Goal: Task Accomplishment & Management: Complete application form

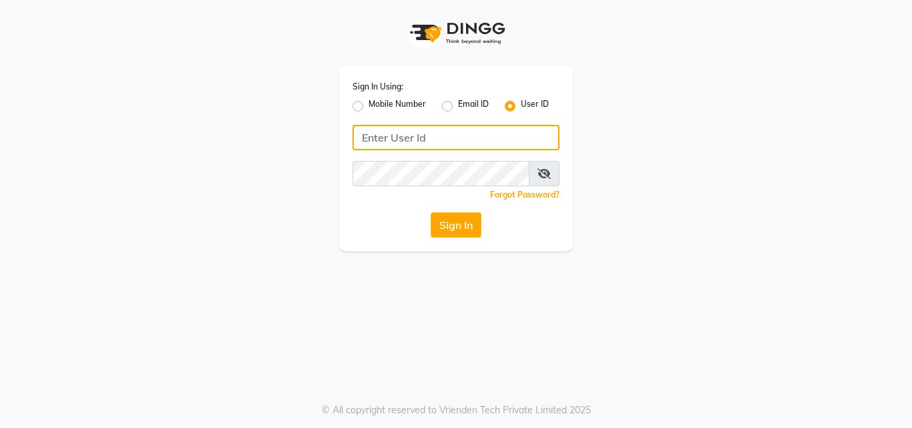
click at [485, 144] on input "Username" at bounding box center [456, 137] width 207 height 25
type input "aroma"
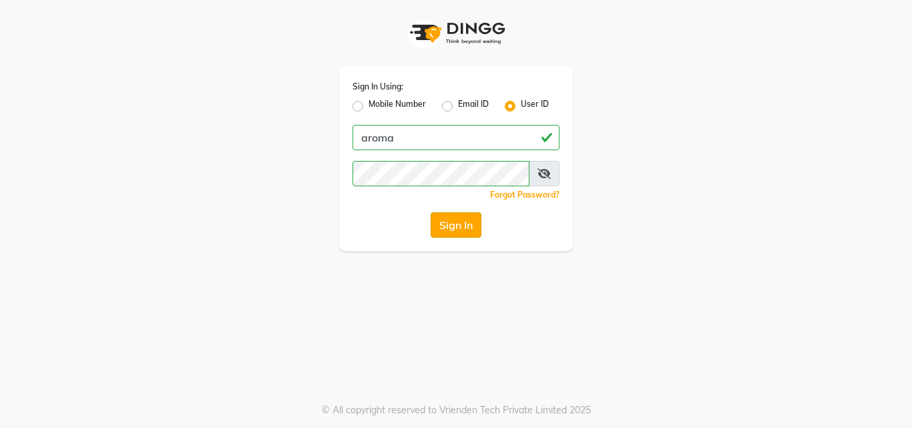
click at [441, 227] on button "Sign In" at bounding box center [456, 224] width 51 height 25
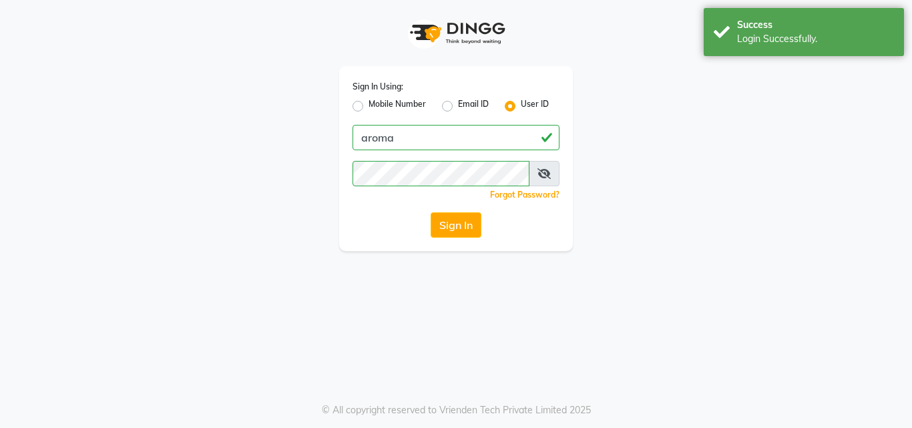
select select "6573"
select select "service"
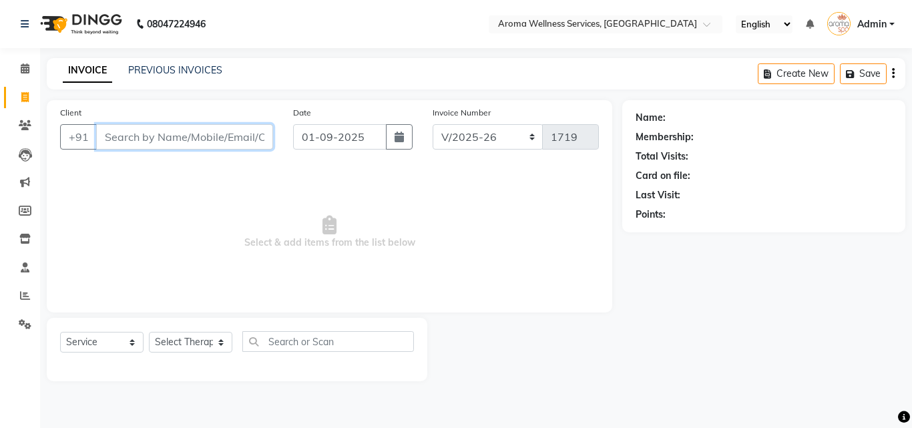
click at [217, 134] on input "Client" at bounding box center [184, 136] width 177 height 25
paste input "9391002777"
type input "9391002777"
click at [217, 134] on span "Add Client" at bounding box center [238, 136] width 53 height 13
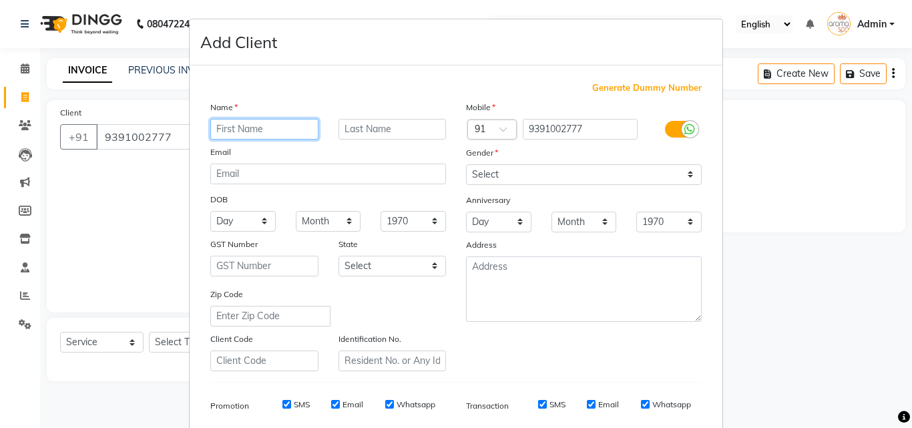
click at [286, 130] on input "text" at bounding box center [264, 129] width 108 height 21
type input "Amit"
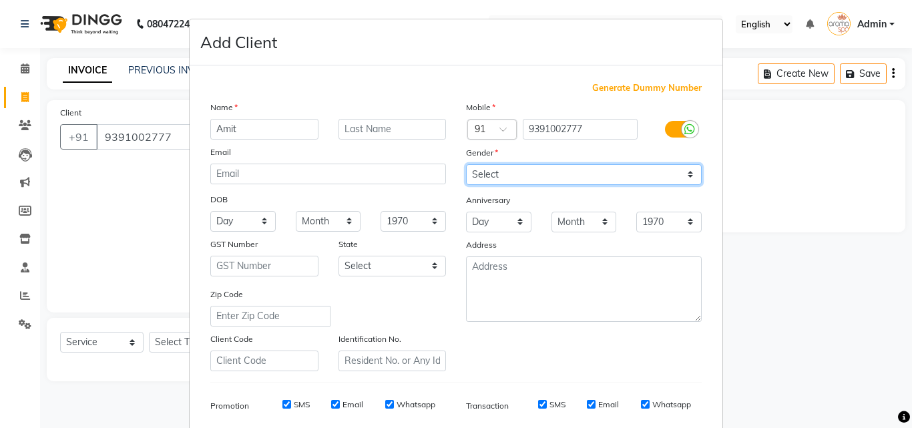
click at [688, 173] on select "Select [DEMOGRAPHIC_DATA] [DEMOGRAPHIC_DATA] Other Prefer Not To Say" at bounding box center [584, 174] width 236 height 21
select select "[DEMOGRAPHIC_DATA]"
click at [466, 164] on select "Select [DEMOGRAPHIC_DATA] [DEMOGRAPHIC_DATA] Other Prefer Not To Say" at bounding box center [584, 174] width 236 height 21
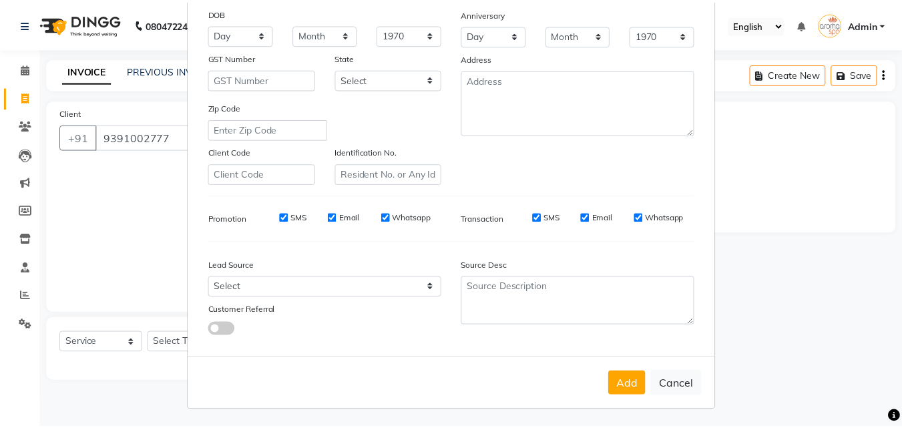
scroll to position [188, 0]
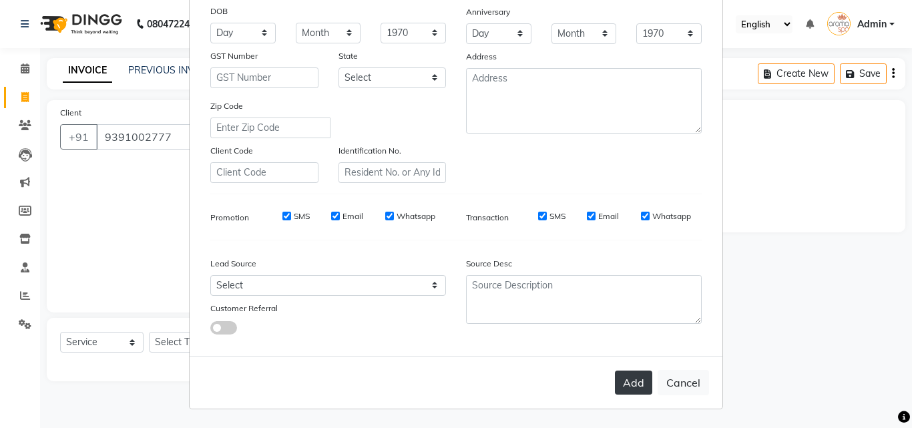
click at [618, 377] on button "Add" at bounding box center [633, 383] width 37 height 24
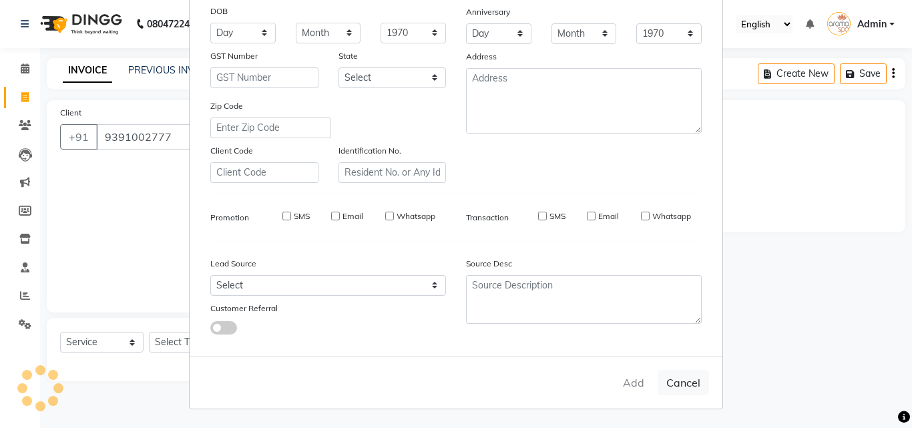
select select
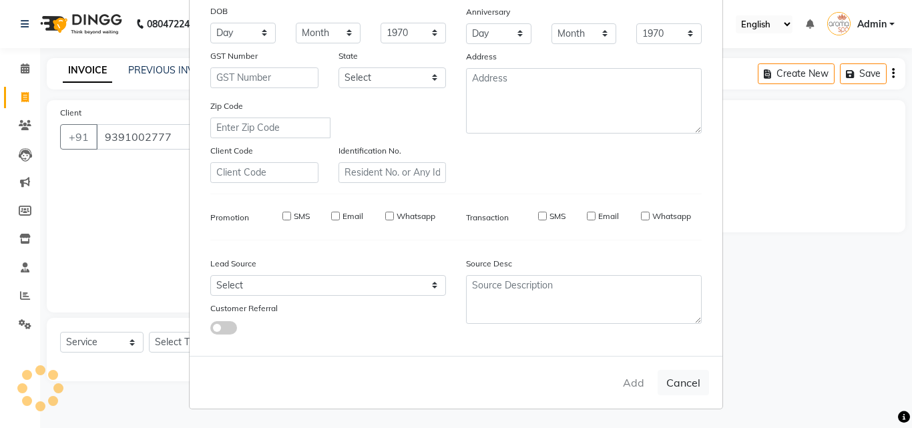
select select
checkbox input "false"
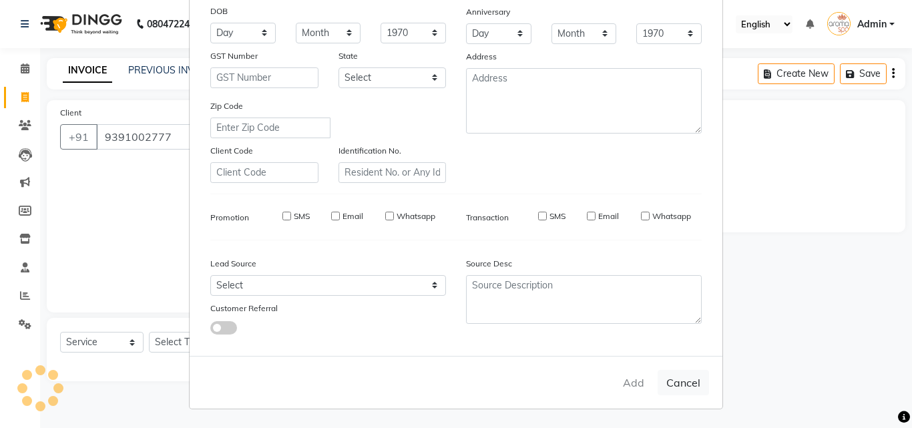
checkbox input "false"
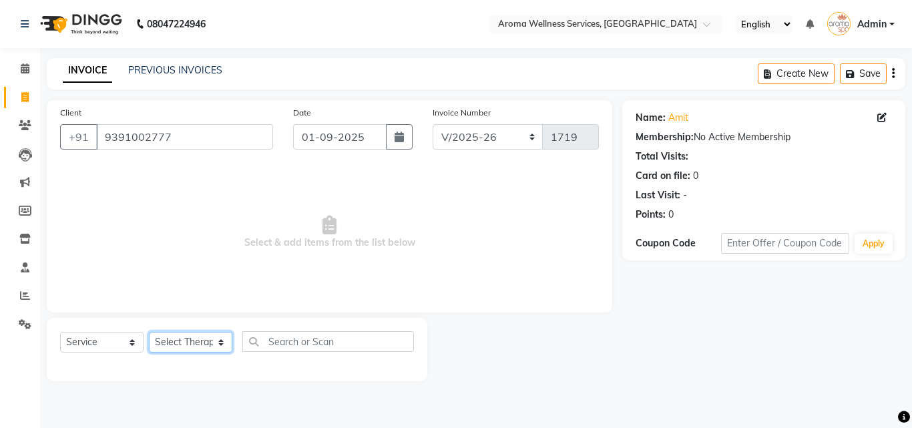
click at [219, 337] on select "Select Therapist [PERSON_NAME] Miss. Duhpuii [PERSON_NAME] Miss. [PERSON_NAME] …" at bounding box center [190, 342] width 83 height 21
select select "50768"
click at [149, 332] on select "Select Therapist [PERSON_NAME] Miss. Duhpuii [PERSON_NAME] Miss. [PERSON_NAME] …" at bounding box center [190, 342] width 83 height 21
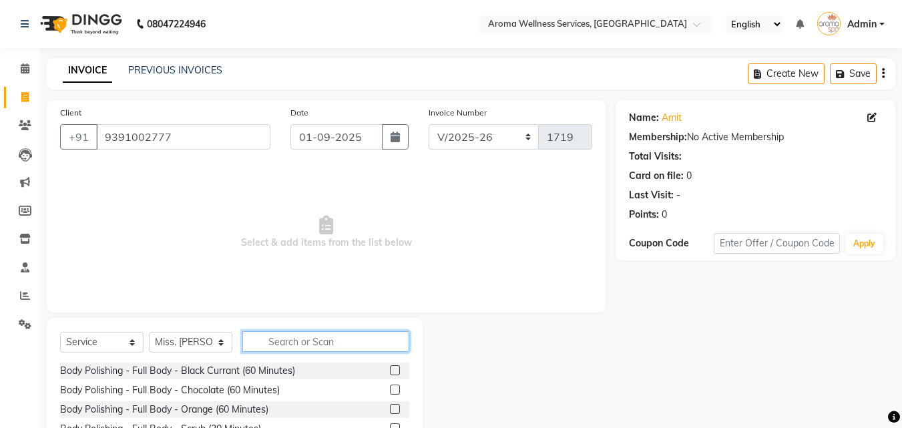
click at [334, 348] on input "text" at bounding box center [325, 341] width 167 height 21
type input "herba"
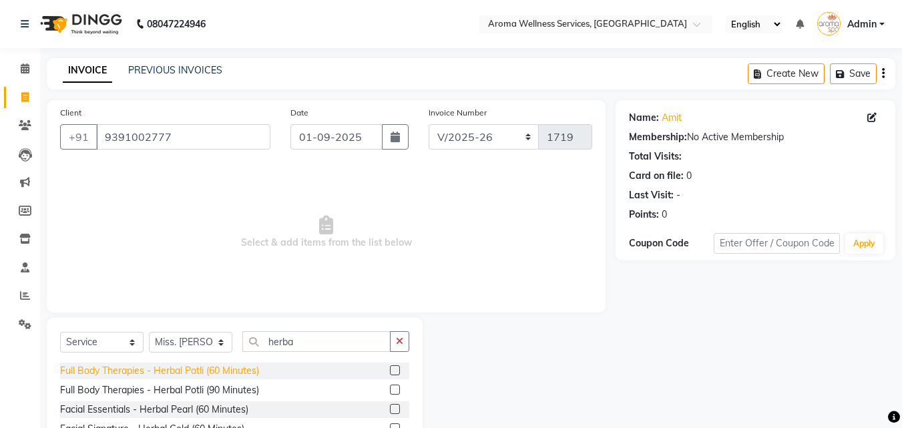
click at [222, 373] on div "Full Body Therapies - Herbal Potli (60 Minutes)" at bounding box center [159, 371] width 199 height 14
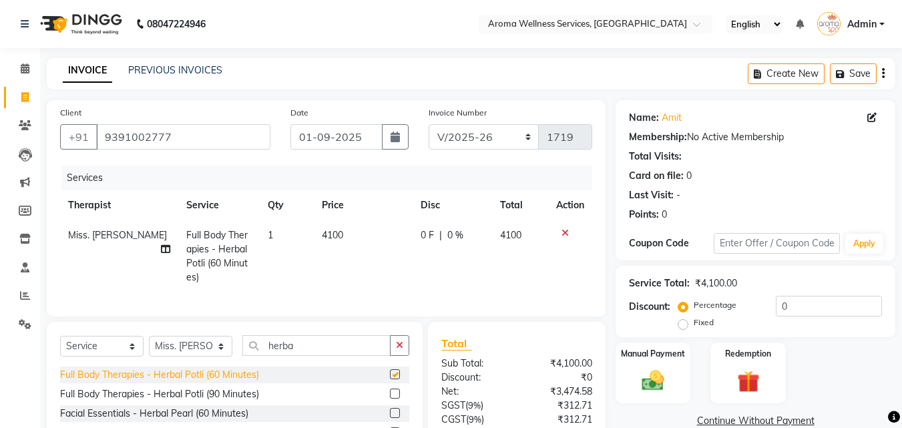
checkbox input "false"
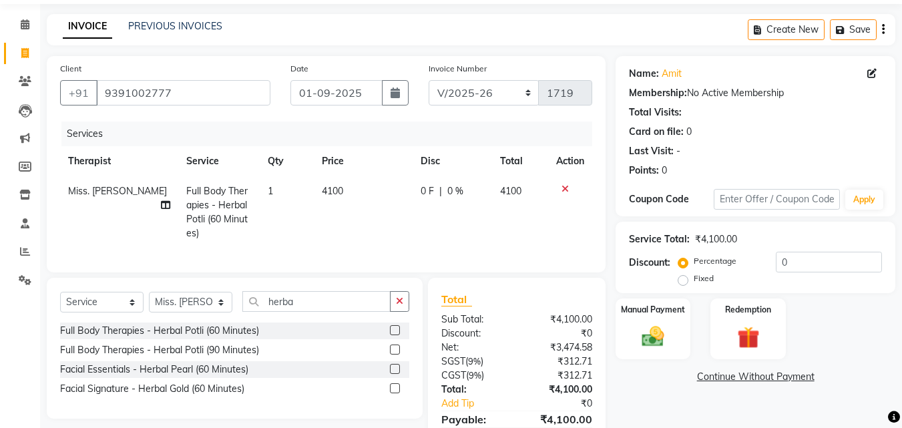
scroll to position [120, 0]
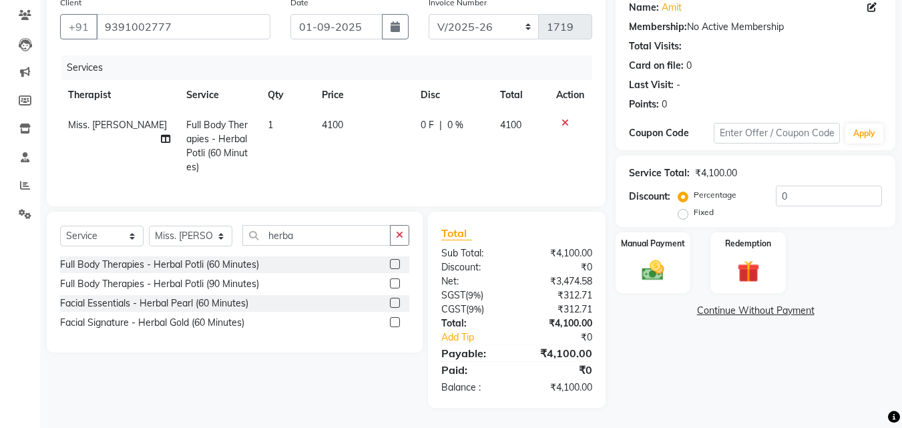
click at [694, 206] on label "Fixed" at bounding box center [704, 212] width 20 height 12
click at [682, 208] on input "Fixed" at bounding box center [685, 212] width 9 height 9
radio input "true"
click at [784, 186] on input "0" at bounding box center [829, 196] width 106 height 21
click at [779, 186] on input "0" at bounding box center [829, 196] width 106 height 21
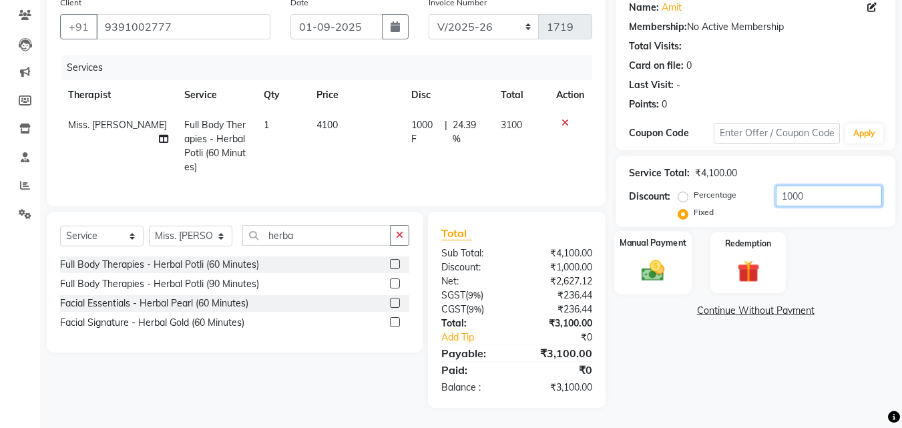
type input "1000"
click at [640, 257] on img at bounding box center [652, 270] width 37 height 27
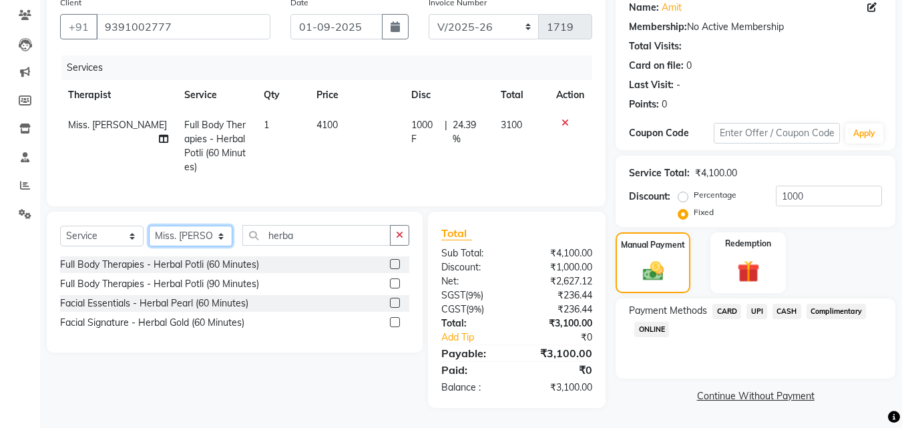
click at [220, 242] on select "Select Therapist [PERSON_NAME] Miss. Duhpuii [PERSON_NAME] Miss. [PERSON_NAME] …" at bounding box center [190, 236] width 83 height 21
select select "50770"
click at [149, 226] on select "Select Therapist [PERSON_NAME] Miss. Duhpuii [PERSON_NAME] Miss. [PERSON_NAME] …" at bounding box center [190, 236] width 83 height 21
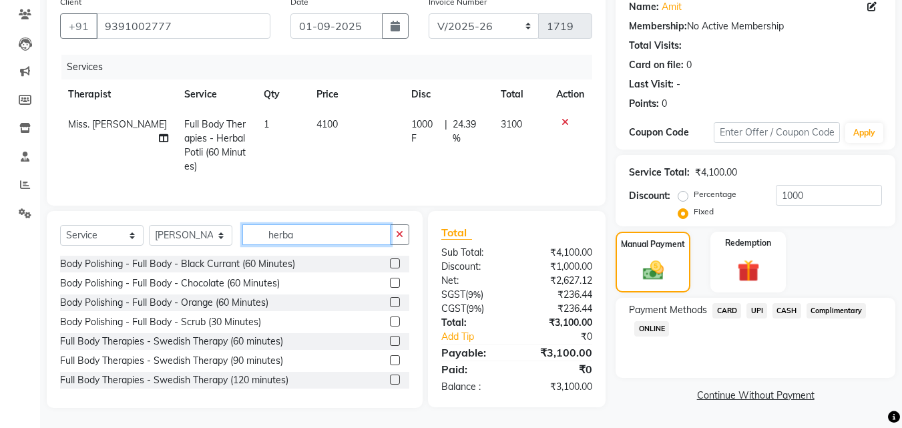
click at [321, 240] on input "herba" at bounding box center [316, 234] width 148 height 21
type input "h"
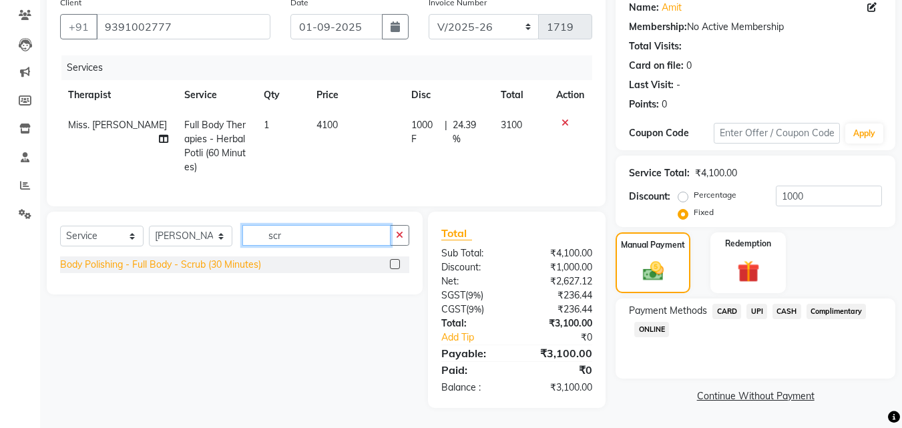
type input "scr"
click at [239, 261] on div "Body Polishing - Full Body - Scrub (30 Minutes)" at bounding box center [160, 265] width 201 height 14
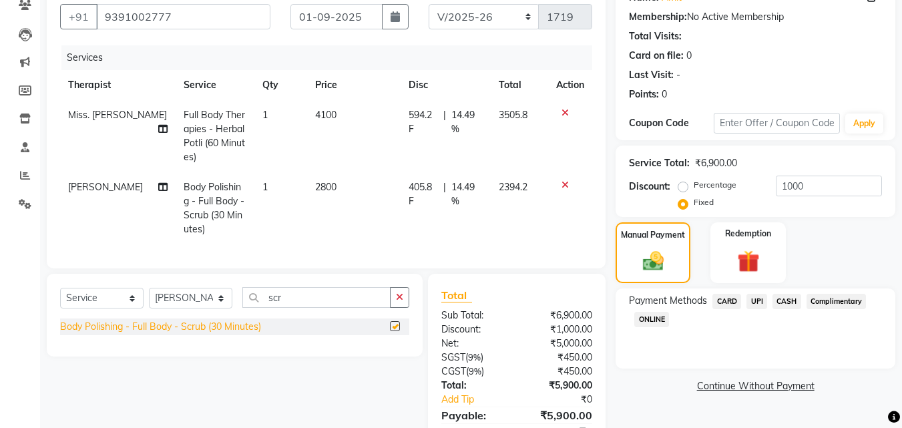
checkbox input "false"
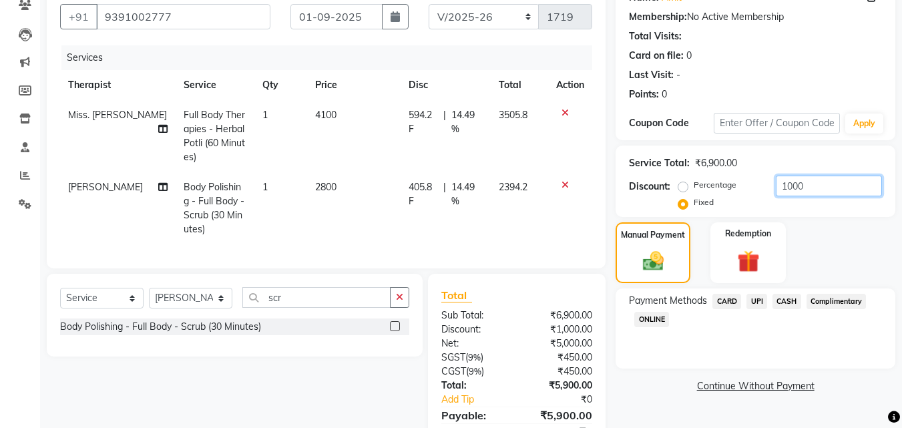
click at [817, 190] on input "1000" at bounding box center [829, 186] width 106 height 21
type input "1"
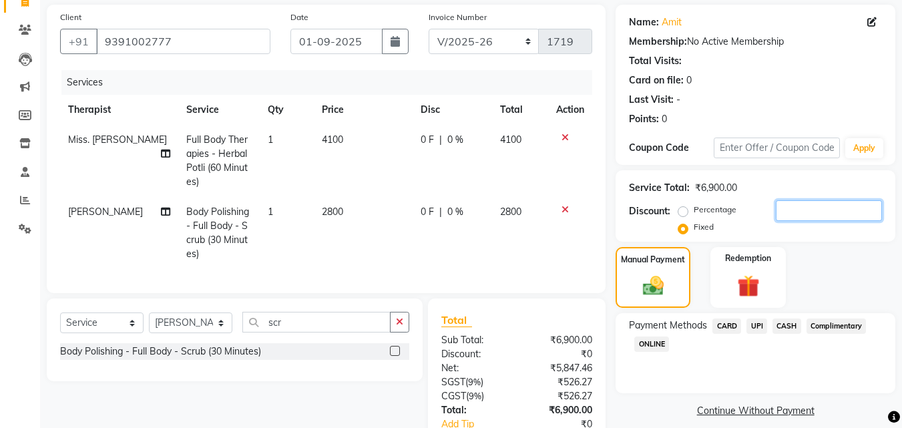
scroll to position [59, 0]
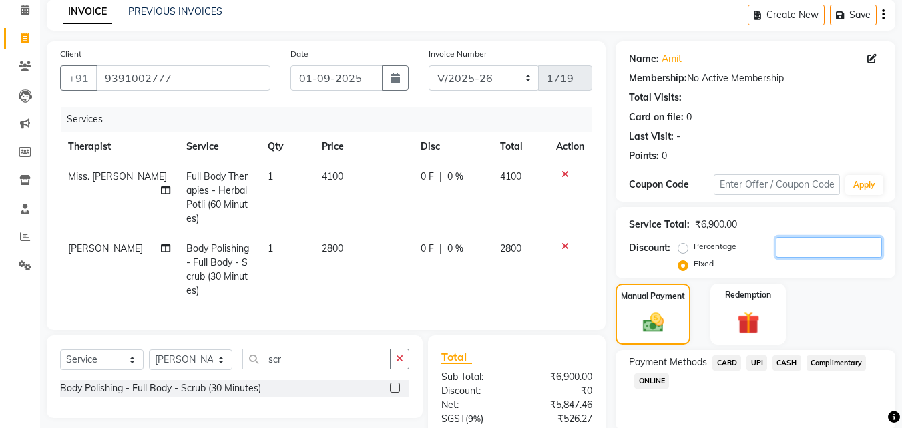
click at [814, 249] on input "number" at bounding box center [829, 247] width 106 height 21
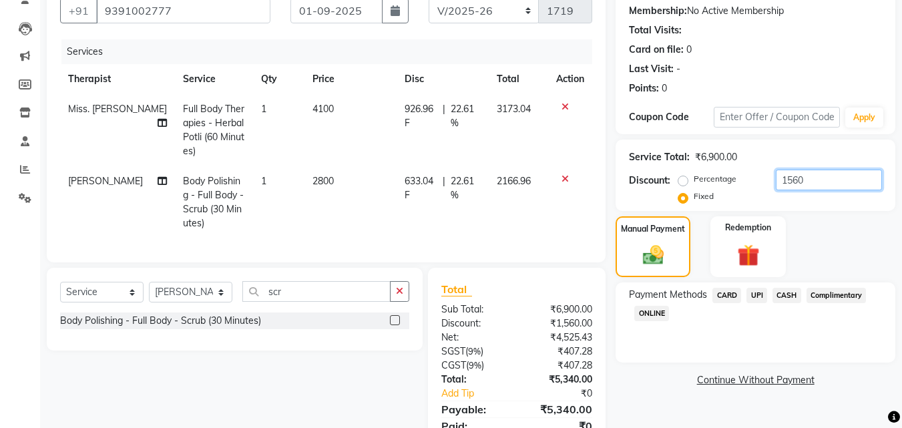
scroll to position [192, 0]
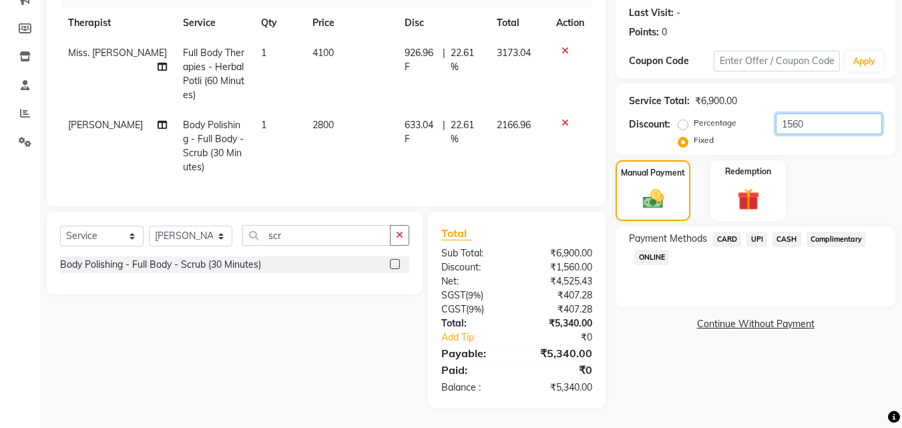
type input "1560"
click at [764, 232] on span "UPI" at bounding box center [756, 239] width 21 height 15
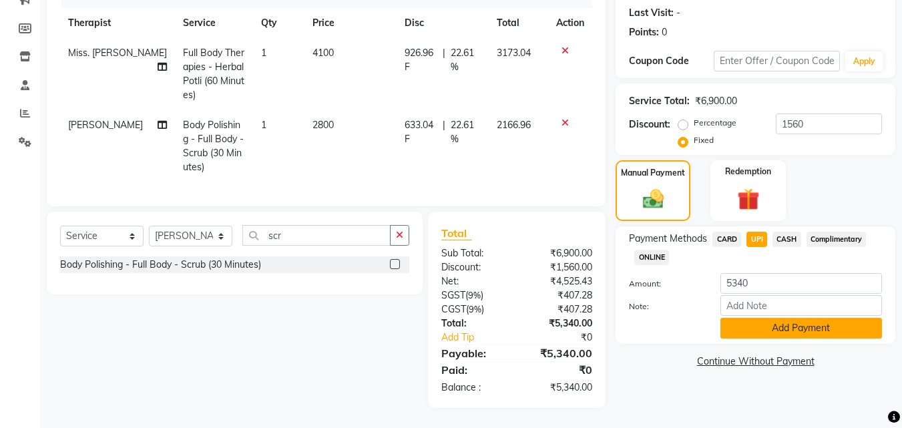
click at [750, 318] on button "Add Payment" at bounding box center [801, 328] width 162 height 21
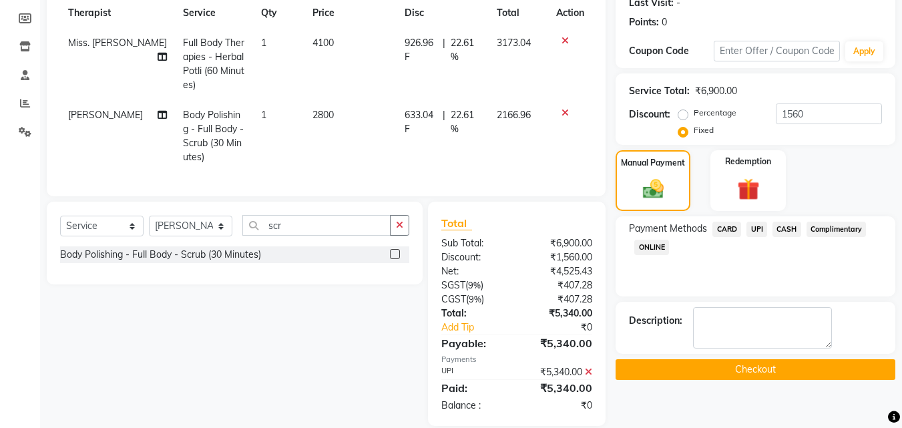
click at [738, 373] on button "Checkout" at bounding box center [756, 369] width 280 height 21
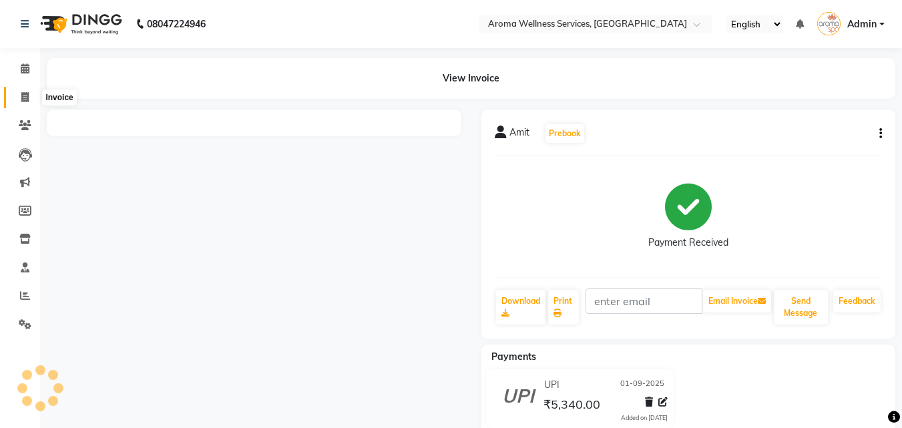
click at [21, 92] on icon at bounding box center [24, 97] width 7 height 10
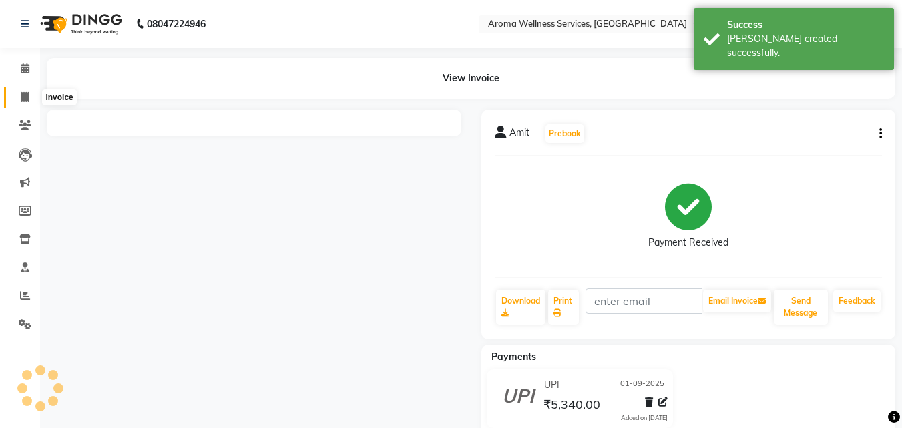
select select "service"
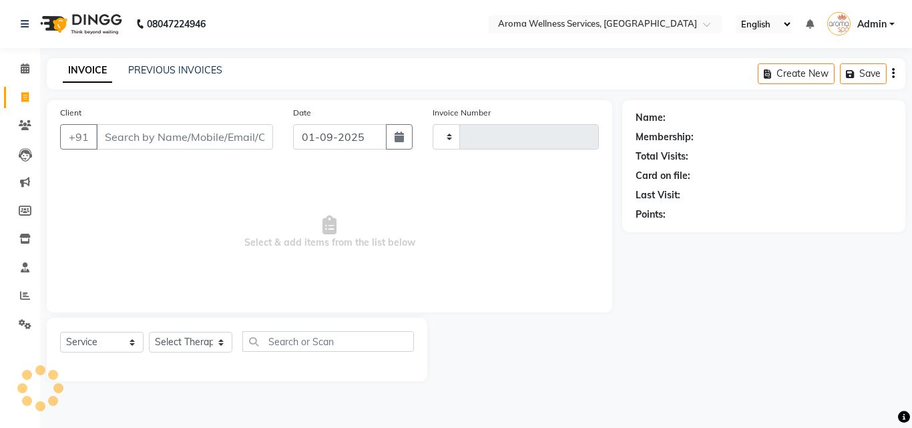
type input "1720"
select select "6573"
click at [192, 67] on link "PREVIOUS INVOICES" at bounding box center [175, 70] width 94 height 12
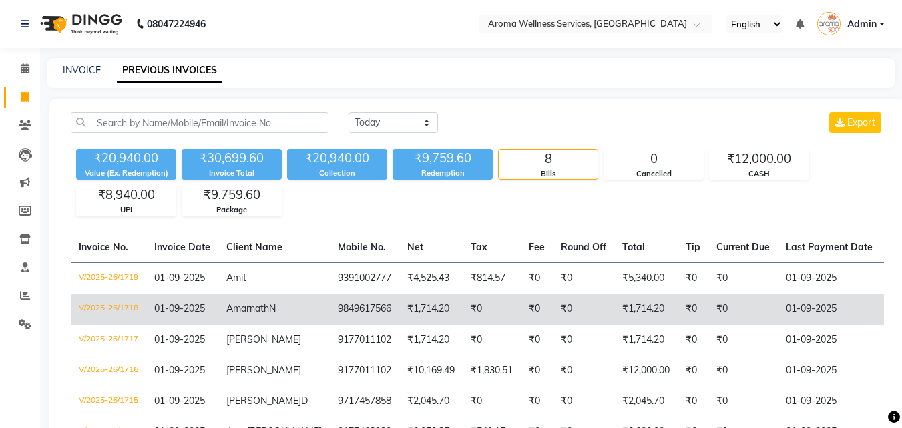
click at [269, 308] on span "Amarnath" at bounding box center [247, 308] width 43 height 12
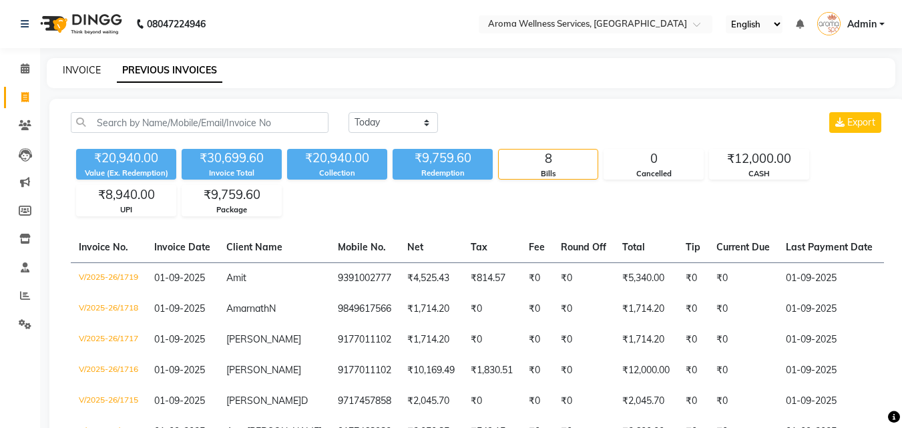
click at [72, 64] on link "INVOICE" at bounding box center [82, 70] width 38 height 12
select select "6573"
select select "service"
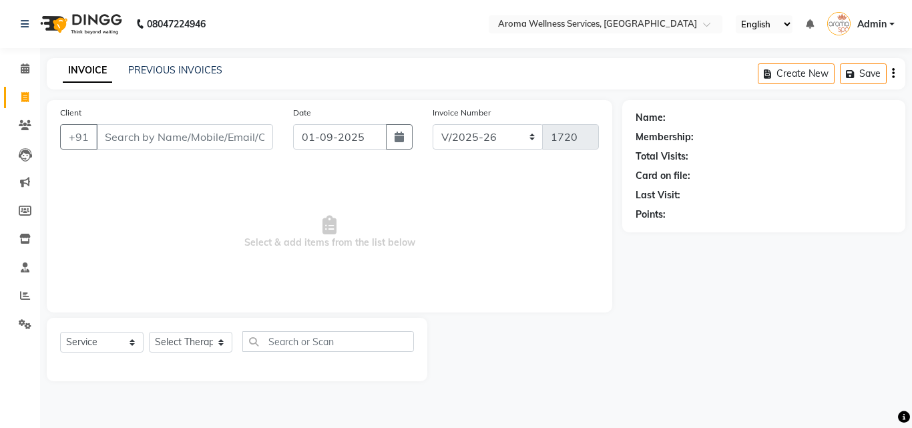
click at [165, 76] on div "PREVIOUS INVOICES" at bounding box center [175, 70] width 94 height 14
click at [169, 67] on link "PREVIOUS INVOICES" at bounding box center [175, 70] width 94 height 12
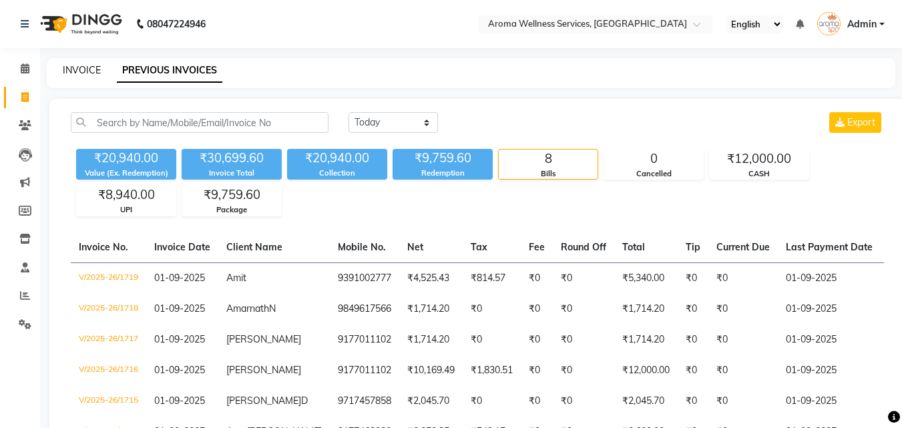
click at [77, 65] on link "INVOICE" at bounding box center [82, 70] width 38 height 12
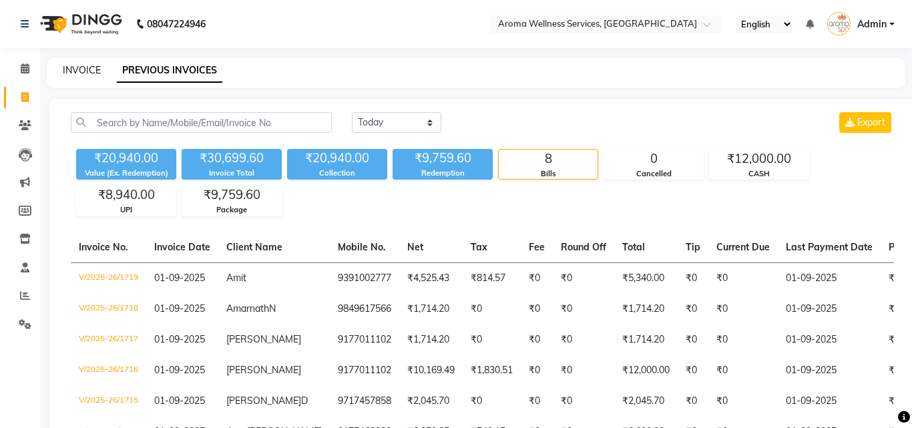
select select "6573"
select select "service"
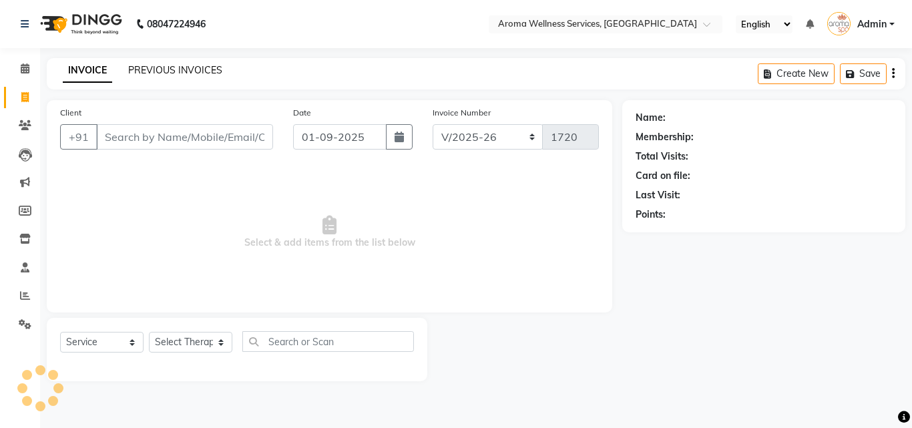
click at [160, 65] on link "PREVIOUS INVOICES" at bounding box center [175, 70] width 94 height 12
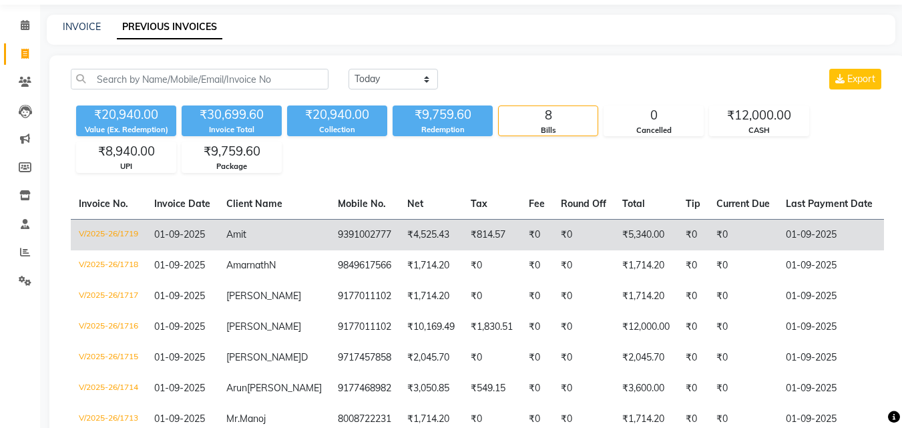
scroll to position [67, 0]
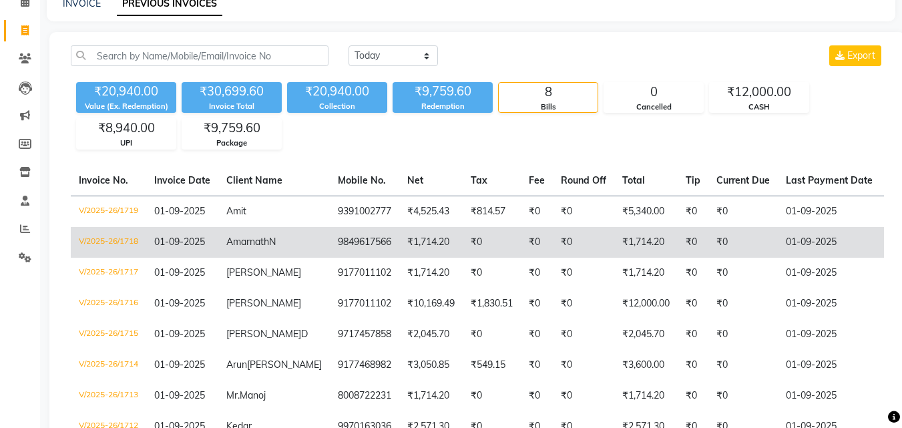
click at [118, 233] on td "V/2025-26/1718" at bounding box center [108, 242] width 75 height 31
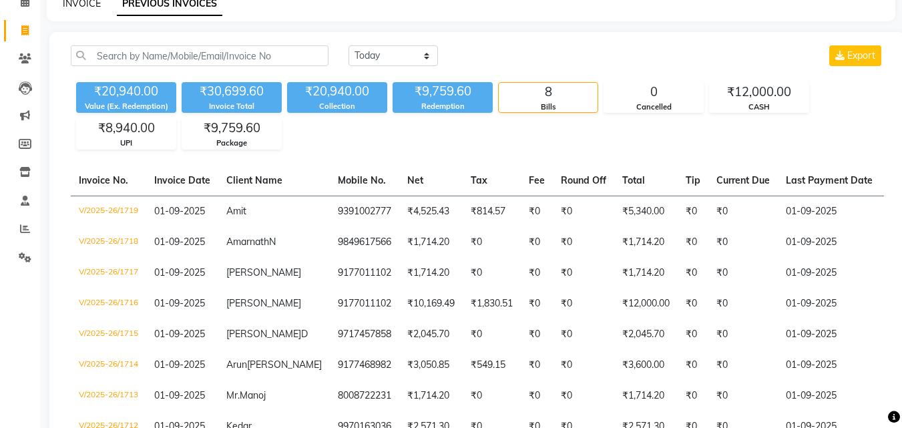
click at [79, 3] on link "INVOICE" at bounding box center [82, 3] width 38 height 12
select select "service"
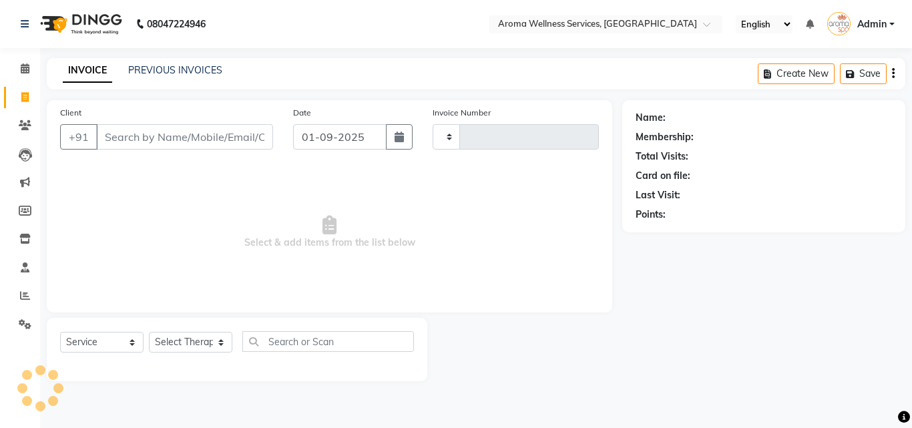
type input "1720"
select select "6573"
click at [182, 71] on link "PREVIOUS INVOICES" at bounding box center [175, 70] width 94 height 12
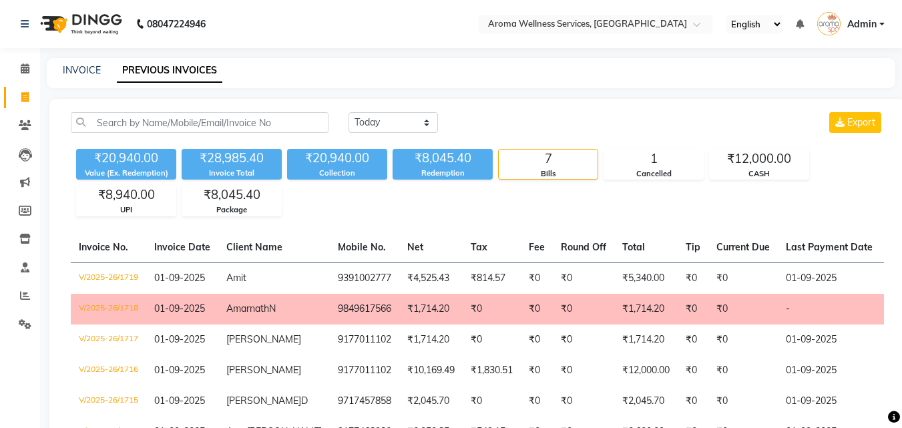
click at [96, 63] on div "INVOICE PREVIOUS INVOICES" at bounding box center [471, 73] width 849 height 30
click at [87, 69] on link "INVOICE" at bounding box center [82, 70] width 38 height 12
select select "service"
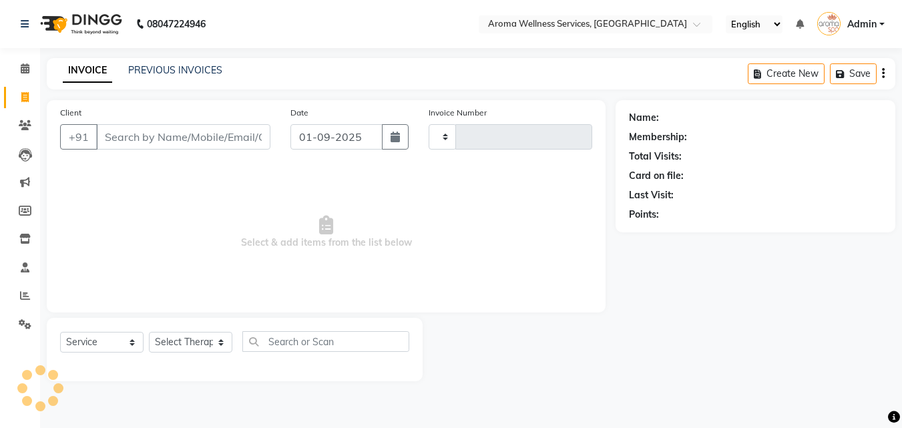
type input "1720"
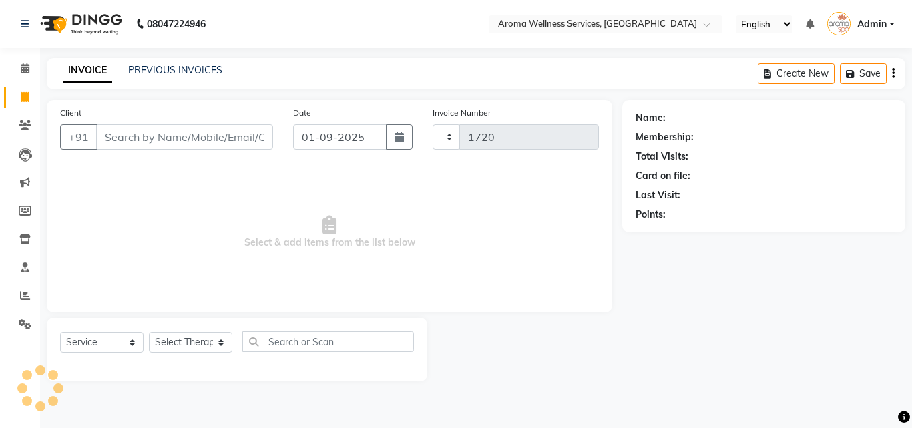
select select "6573"
click at [156, 142] on input "Client" at bounding box center [184, 136] width 177 height 25
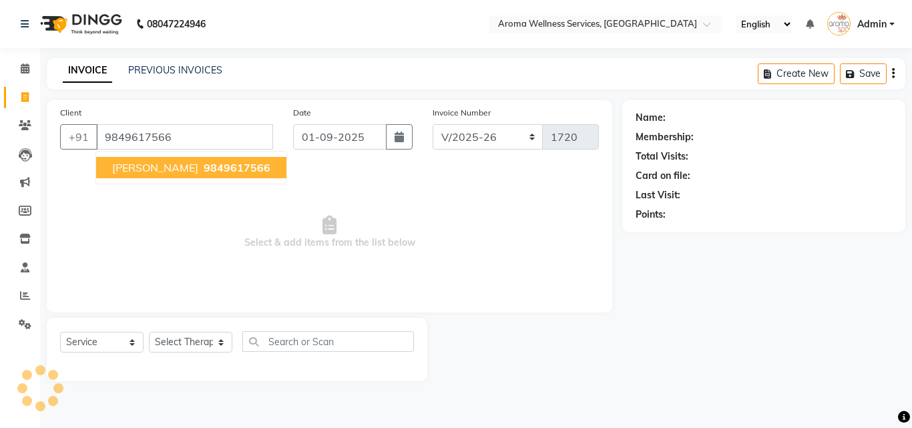
type input "9849617566"
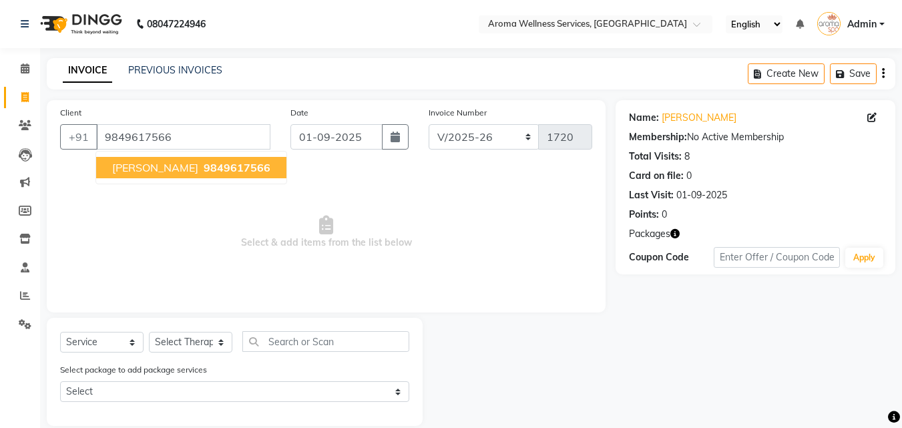
click at [228, 169] on span "9849617566" at bounding box center [237, 167] width 67 height 13
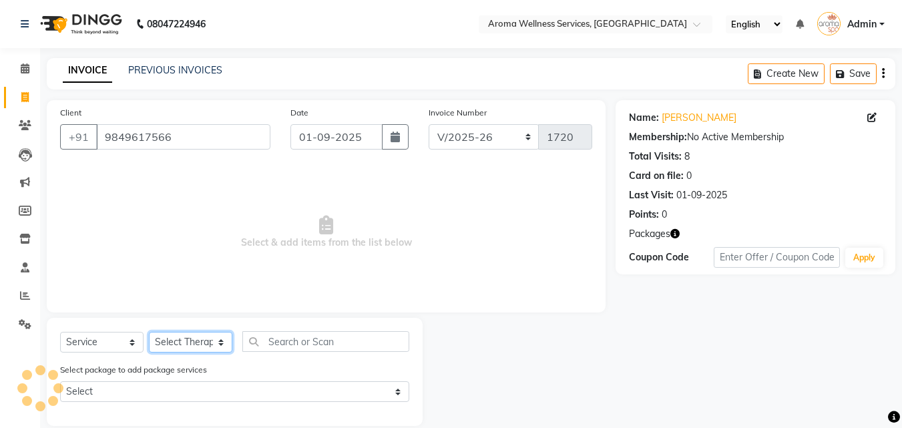
click at [222, 347] on select "Select Therapist [PERSON_NAME] Miss. Duhpuii [PERSON_NAME] Miss. [PERSON_NAME] …" at bounding box center [190, 342] width 83 height 21
select select "50767"
click at [149, 332] on select "Select Therapist [PERSON_NAME] Miss. Duhpuii [PERSON_NAME] Miss. [PERSON_NAME] …" at bounding box center [190, 342] width 83 height 21
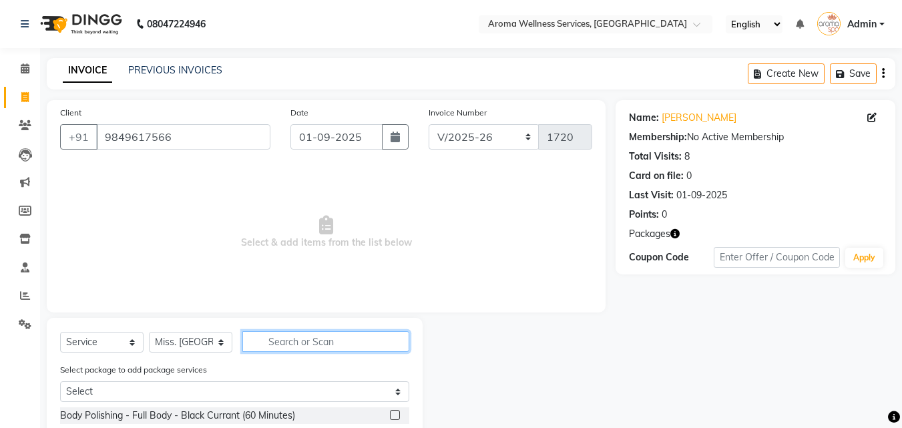
click at [302, 348] on input "text" at bounding box center [325, 341] width 167 height 21
type input "dr"
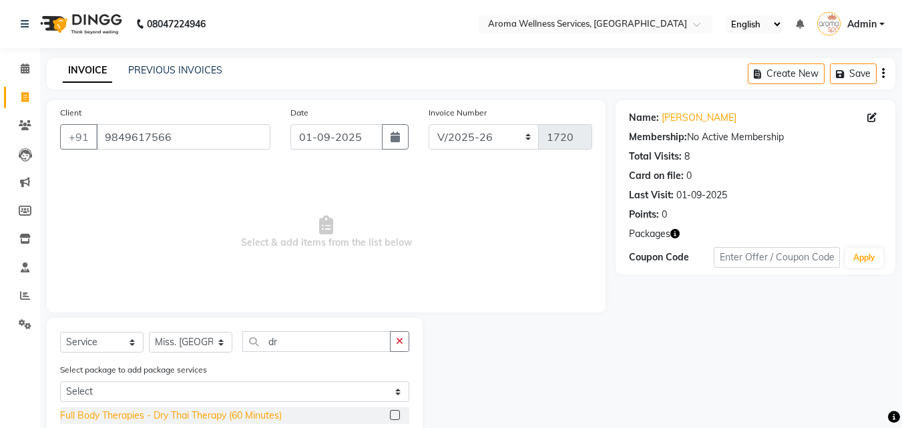
click at [252, 411] on div "Full Body Therapies - Dry Thai Therapy (60 Minutes)" at bounding box center [171, 416] width 222 height 14
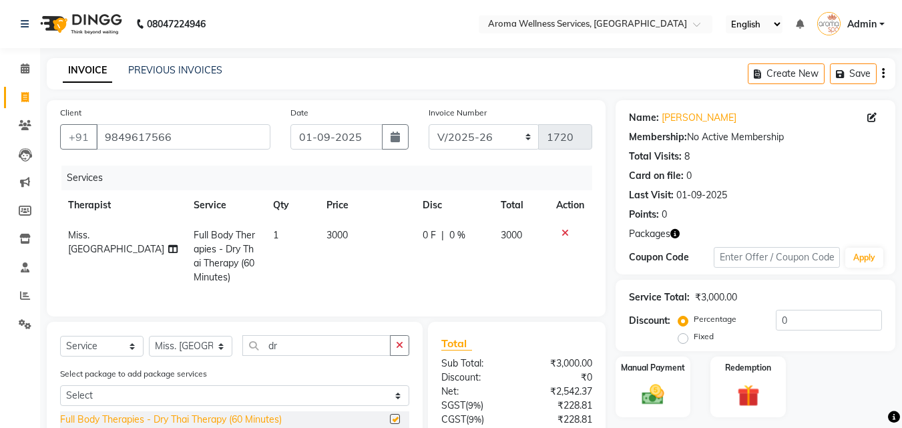
checkbox input "false"
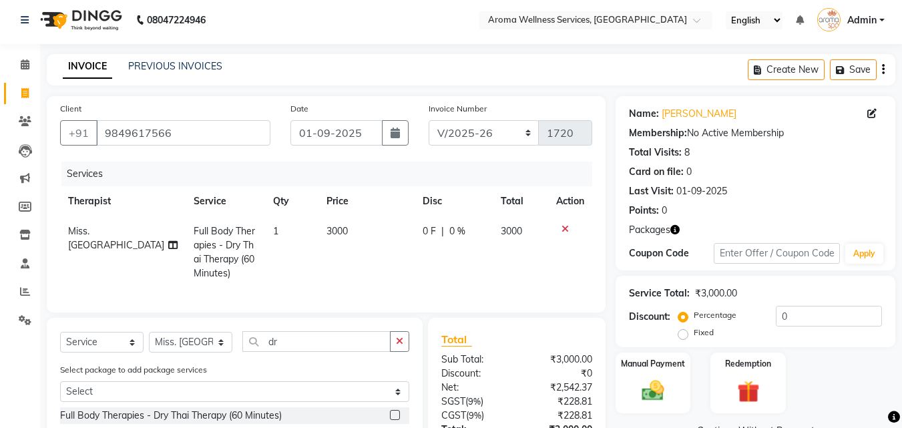
scroll to position [120, 0]
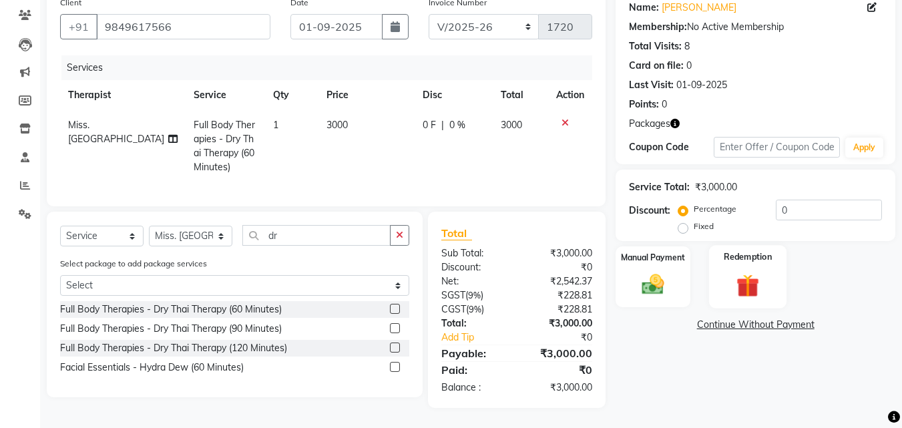
click at [732, 271] on img at bounding box center [747, 285] width 37 height 29
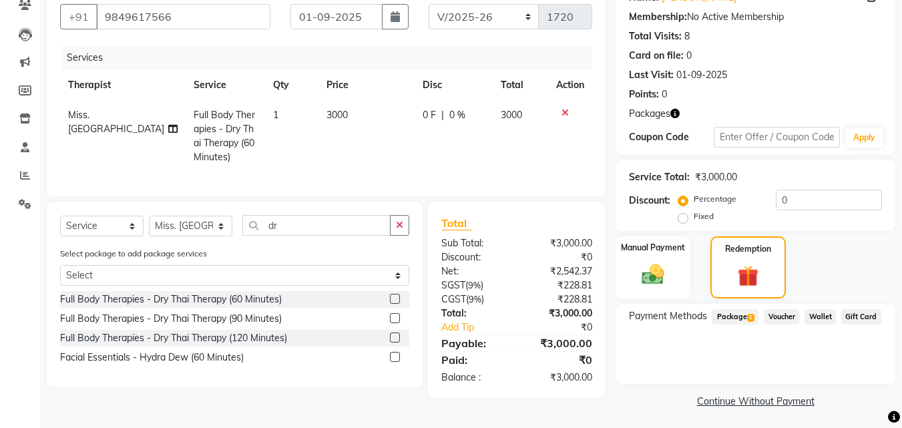
click at [744, 311] on span "Package 1" at bounding box center [735, 316] width 46 height 15
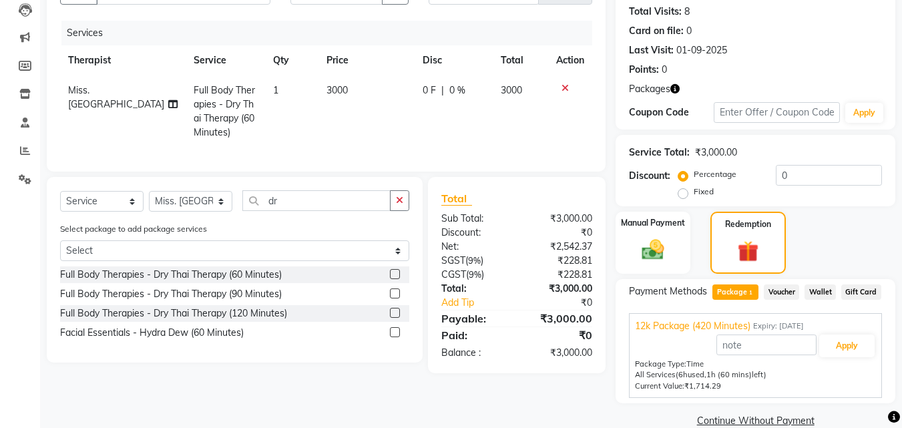
scroll to position [168, 0]
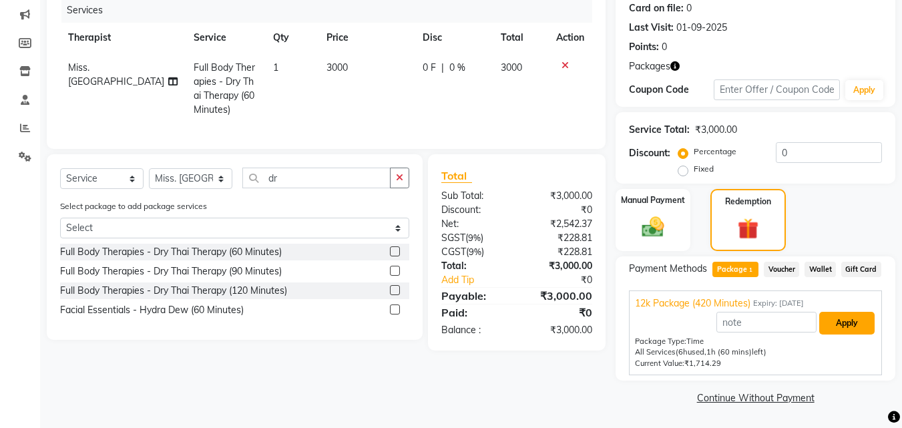
click at [855, 324] on button "Apply" at bounding box center [846, 323] width 55 height 23
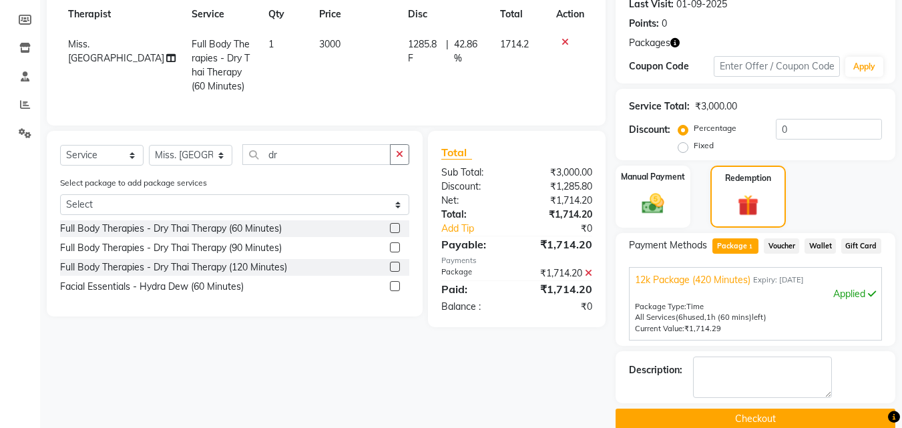
scroll to position [212, 0]
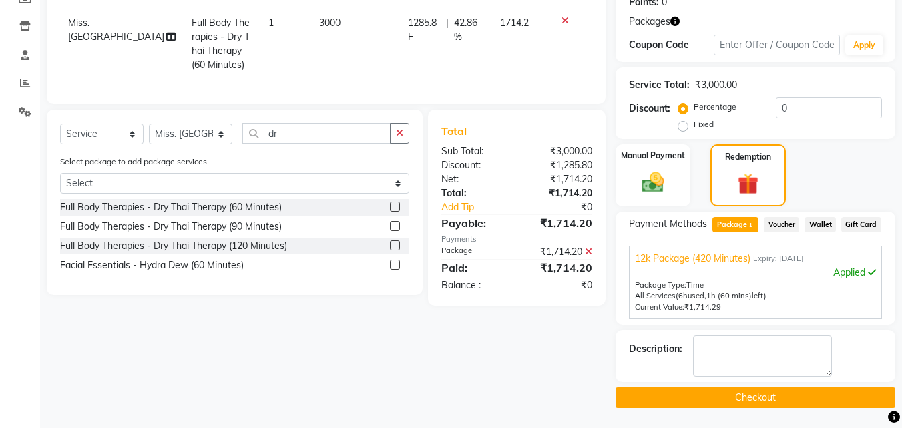
click at [786, 393] on button "Checkout" at bounding box center [756, 397] width 280 height 21
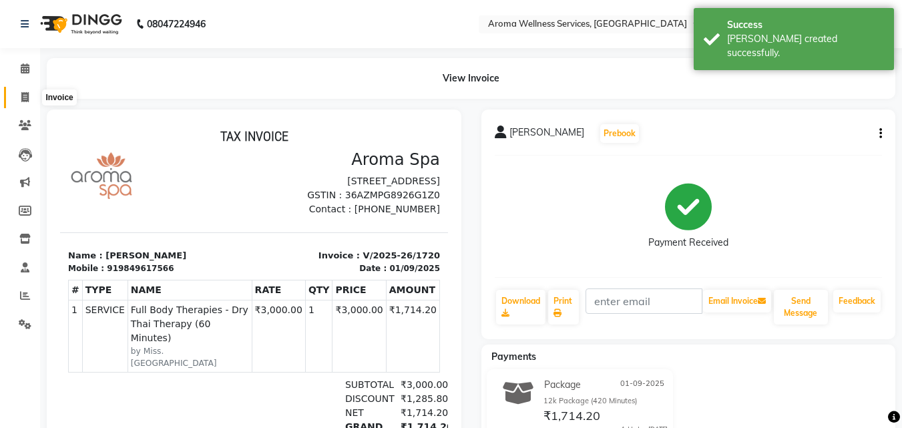
click at [33, 96] on span at bounding box center [24, 97] width 23 height 15
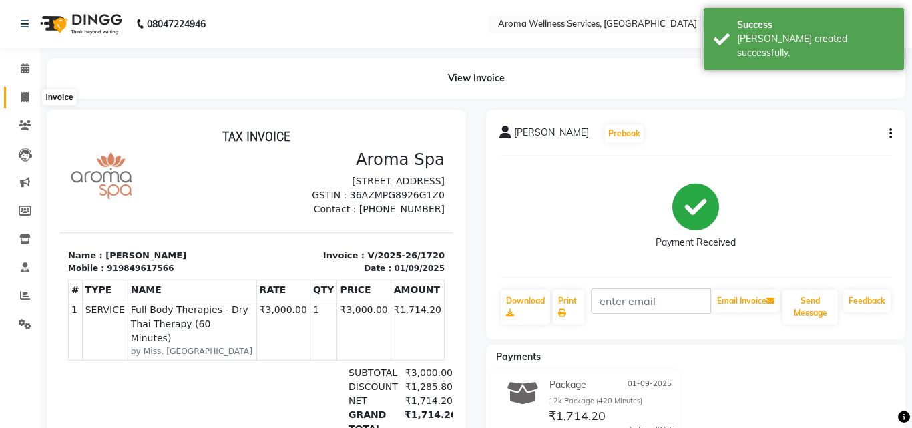
select select "6573"
select select "service"
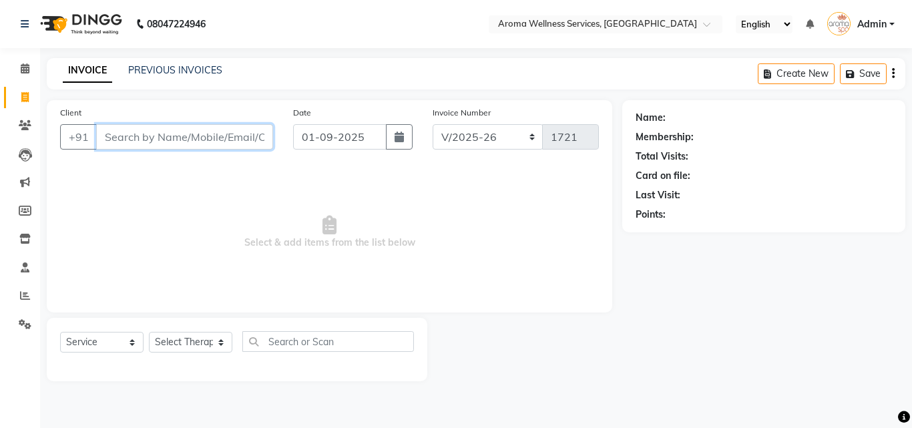
click at [185, 136] on input "Client" at bounding box center [184, 136] width 177 height 25
paste input "8096440530"
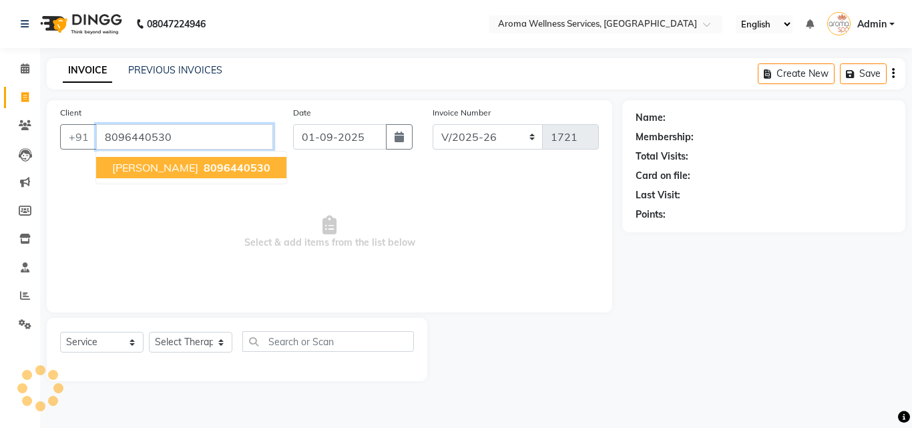
type input "8096440530"
click at [188, 171] on span "[PERSON_NAME]" at bounding box center [155, 167] width 86 height 13
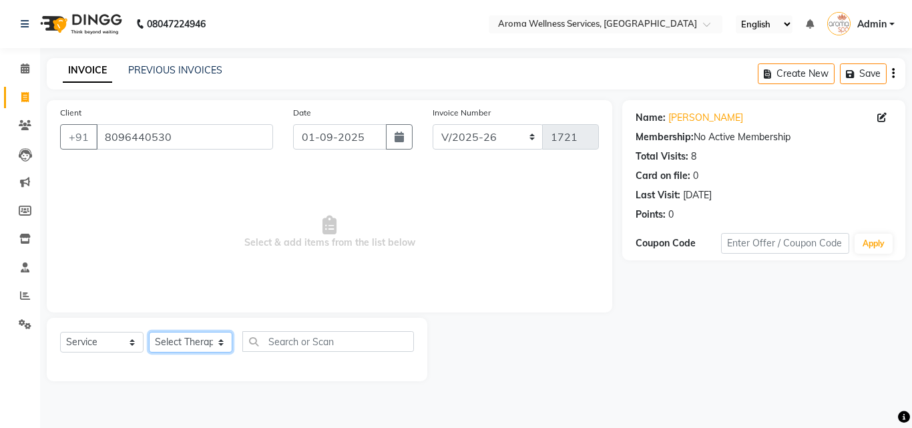
click at [220, 343] on select "Select Therapist [PERSON_NAME] Miss. Duhpuii [PERSON_NAME] Miss. [PERSON_NAME] …" at bounding box center [190, 342] width 83 height 21
select select "50767"
click at [149, 332] on select "Select Therapist [PERSON_NAME] Miss. Duhpuii [PERSON_NAME] Miss. [PERSON_NAME] …" at bounding box center [190, 342] width 83 height 21
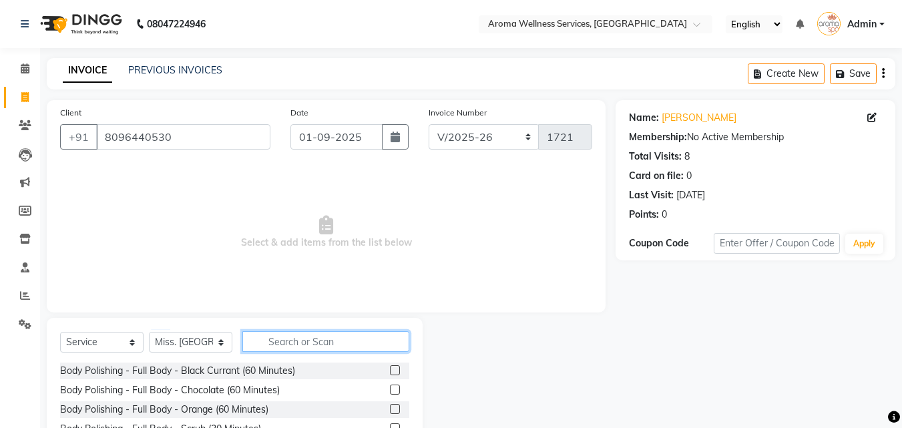
click at [278, 345] on input "text" at bounding box center [325, 341] width 167 height 21
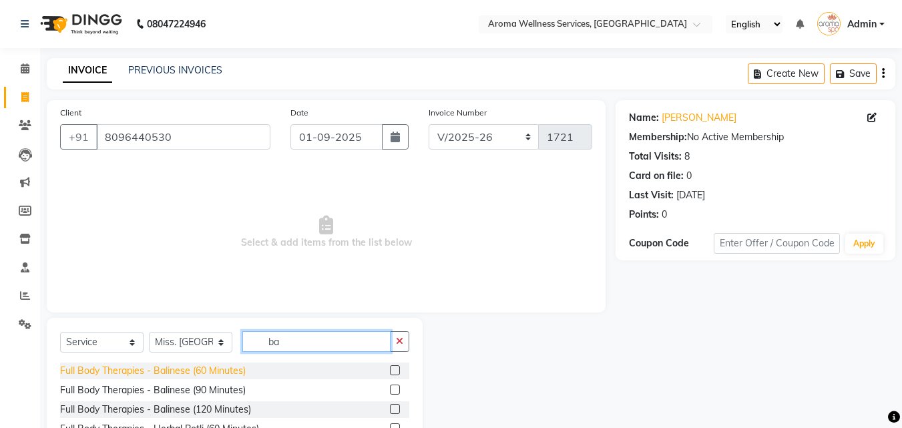
type input "ba"
click at [227, 368] on div "Full Body Therapies - Balinese (60 Minutes)" at bounding box center [153, 371] width 186 height 14
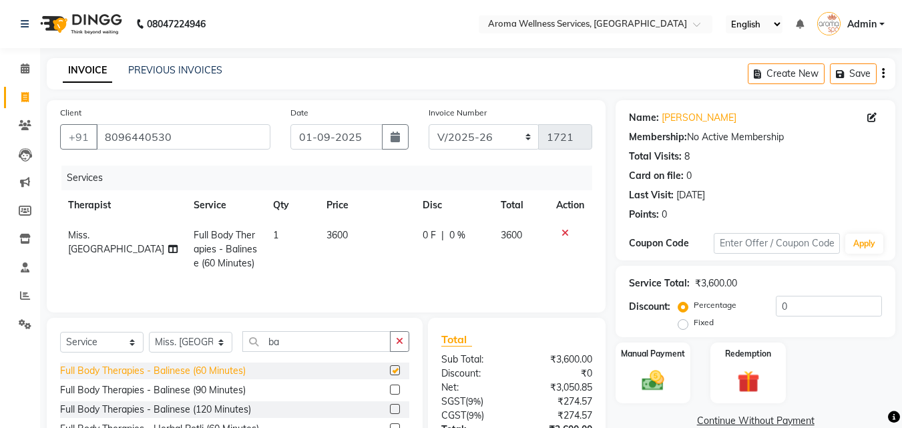
checkbox input "false"
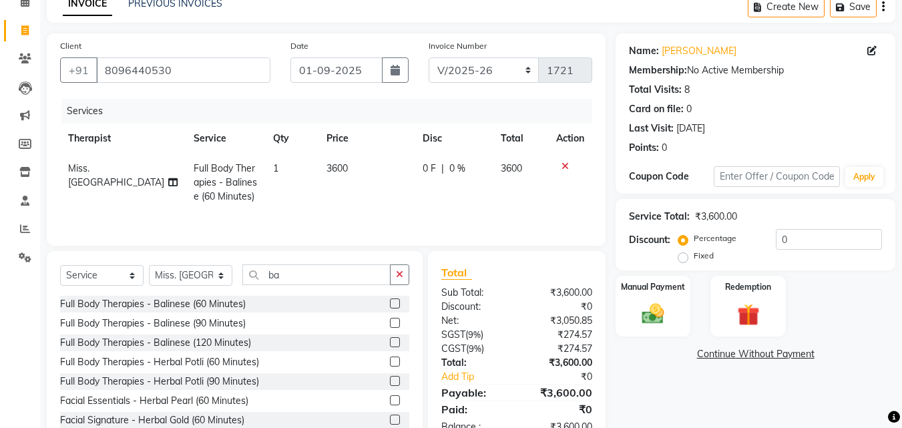
click at [694, 262] on label "Fixed" at bounding box center [704, 256] width 20 height 12
click at [685, 260] on input "Fixed" at bounding box center [685, 255] width 9 height 9
radio input "true"
click at [777, 240] on input "0" at bounding box center [829, 239] width 106 height 21
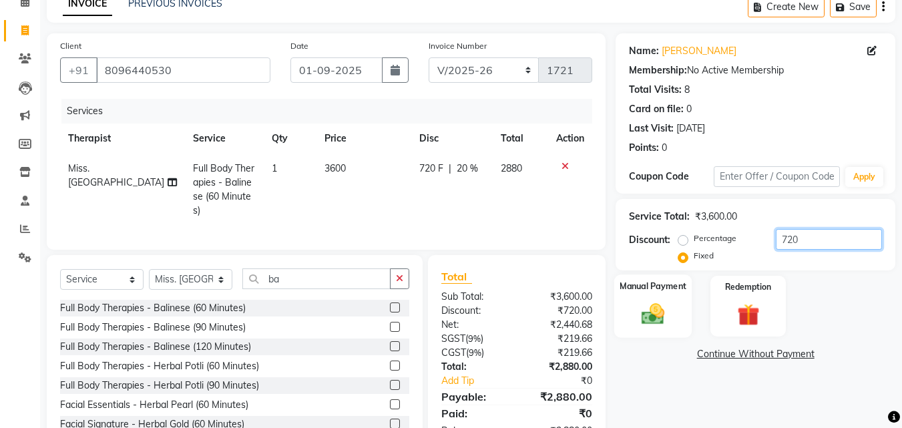
type input "720"
click at [640, 313] on img at bounding box center [652, 313] width 37 height 27
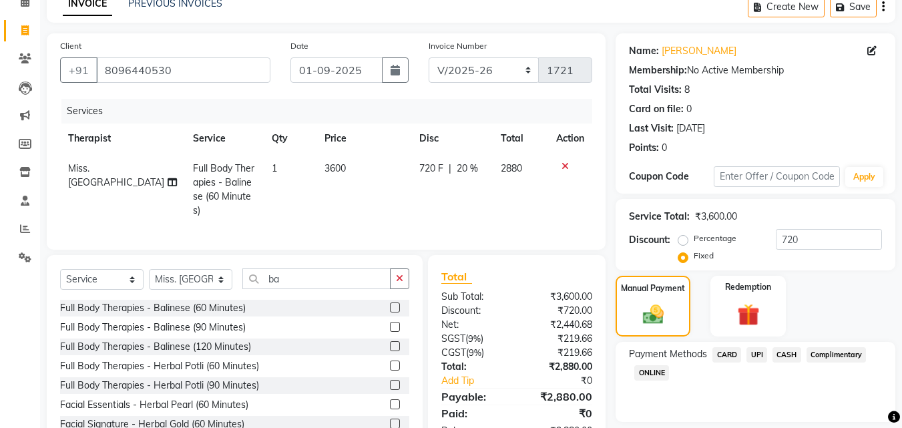
click at [761, 353] on span "UPI" at bounding box center [756, 354] width 21 height 15
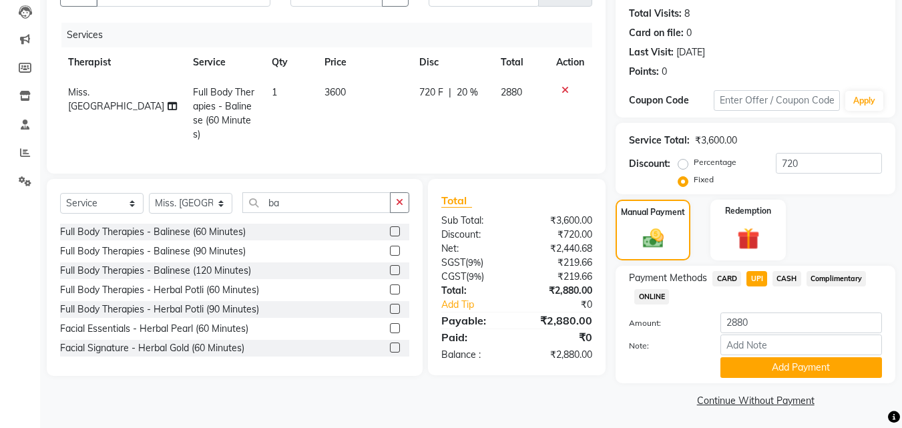
scroll to position [146, 0]
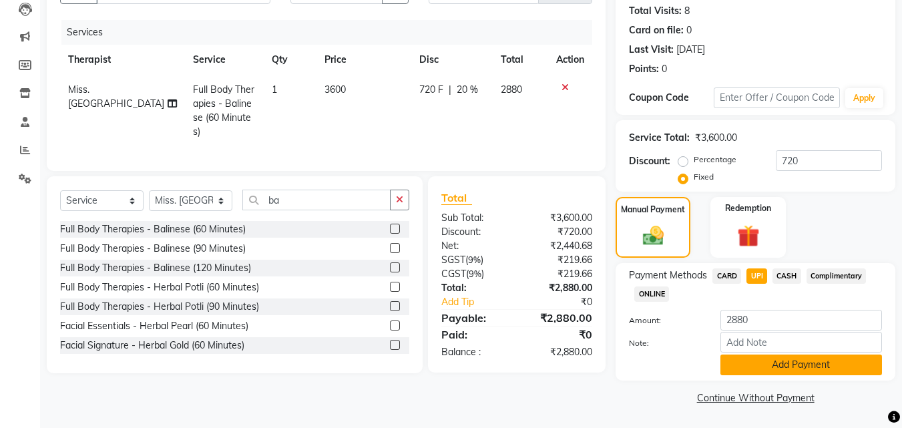
click at [805, 366] on button "Add Payment" at bounding box center [801, 365] width 162 height 21
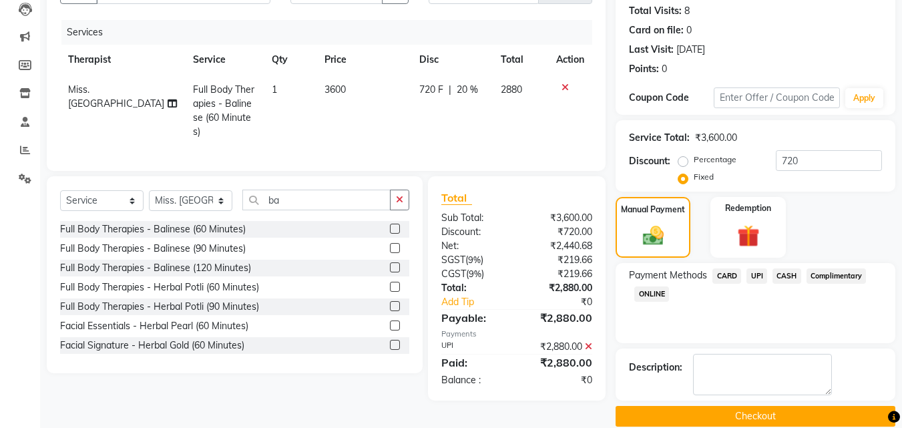
click at [773, 413] on button "Checkout" at bounding box center [756, 416] width 280 height 21
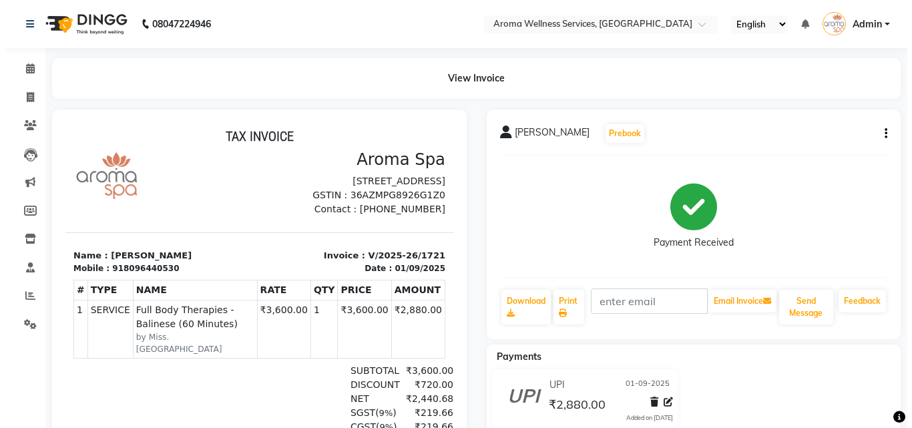
scroll to position [5, 0]
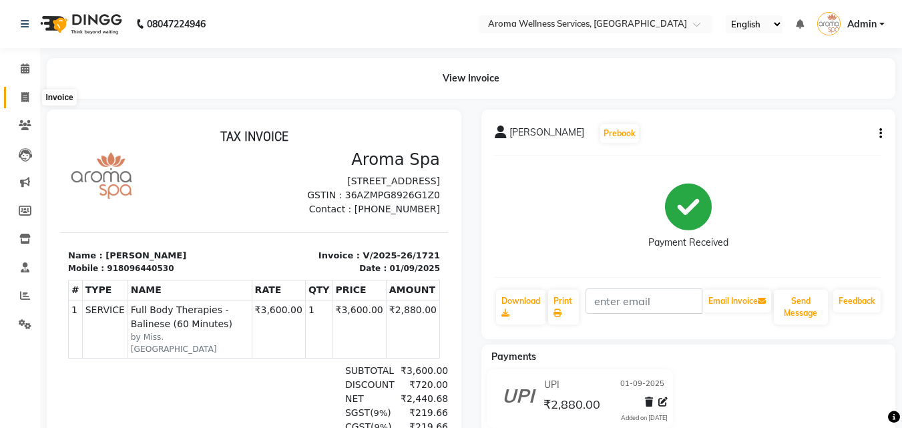
click at [15, 90] on span at bounding box center [24, 97] width 23 height 15
select select "service"
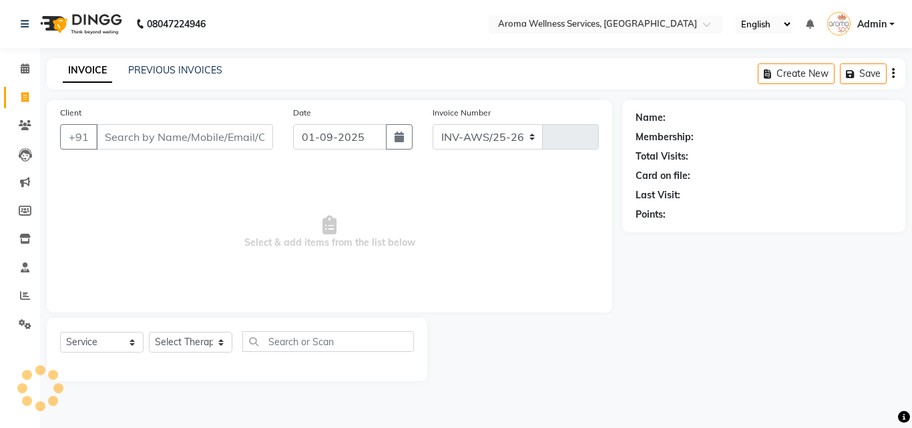
select select "6573"
type input "1722"
click at [172, 139] on input "Client" at bounding box center [184, 136] width 177 height 25
paste input "9560237478"
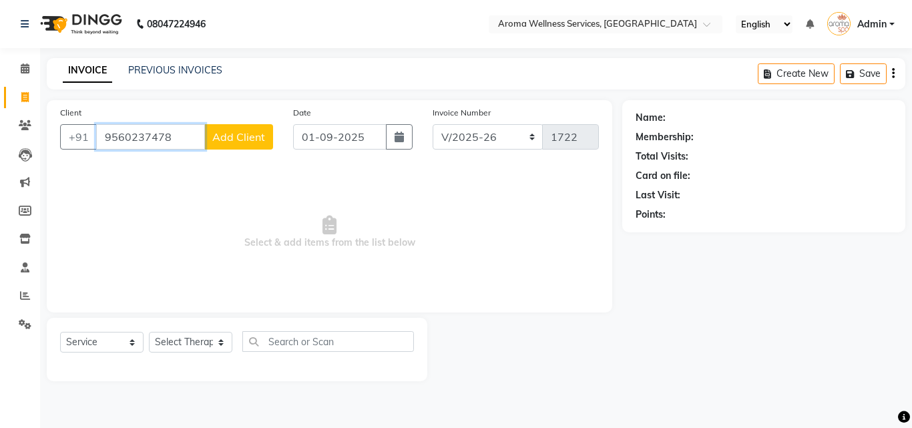
type input "9560237478"
click at [222, 145] on button "Add Client" at bounding box center [238, 136] width 69 height 25
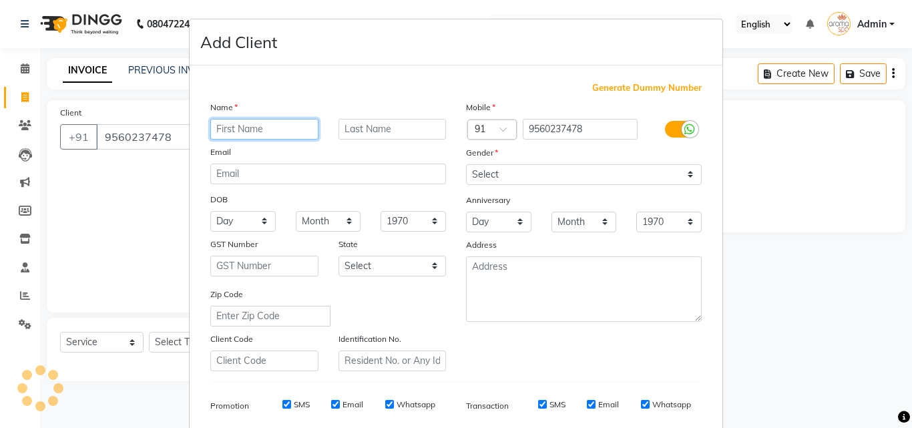
click at [265, 126] on input "text" at bounding box center [264, 129] width 108 height 21
type input "s"
click at [224, 129] on input "Shsshi" at bounding box center [264, 129] width 108 height 21
click at [228, 129] on input "Shsshi" at bounding box center [264, 129] width 108 height 21
type input "Shashi"
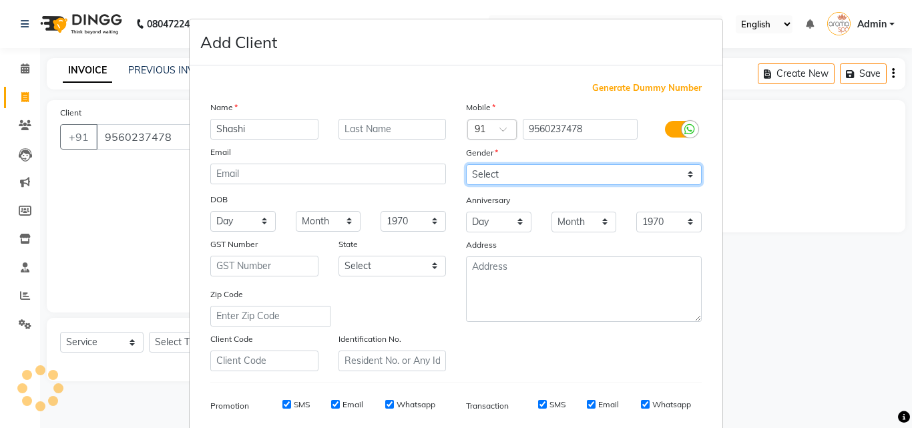
click at [676, 178] on select "Select [DEMOGRAPHIC_DATA] [DEMOGRAPHIC_DATA] Other Prefer Not To Say" at bounding box center [584, 174] width 236 height 21
select select "[DEMOGRAPHIC_DATA]"
click at [466, 164] on select "Select [DEMOGRAPHIC_DATA] [DEMOGRAPHIC_DATA] Other Prefer Not To Say" at bounding box center [584, 174] width 236 height 21
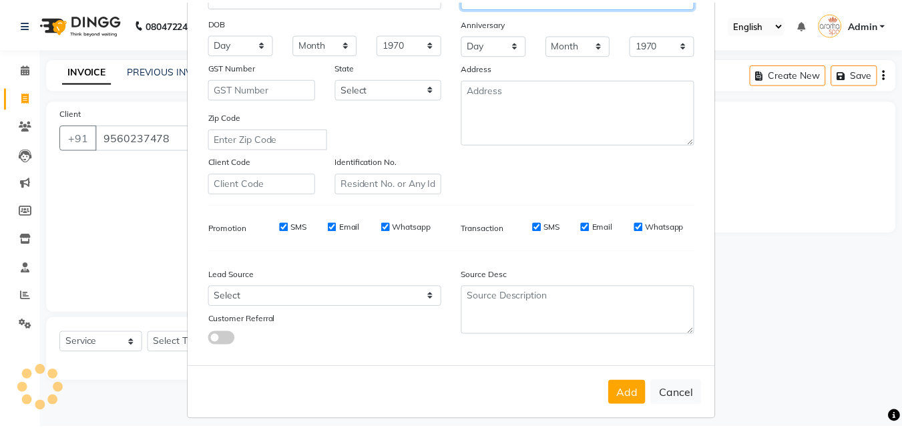
scroll to position [188, 0]
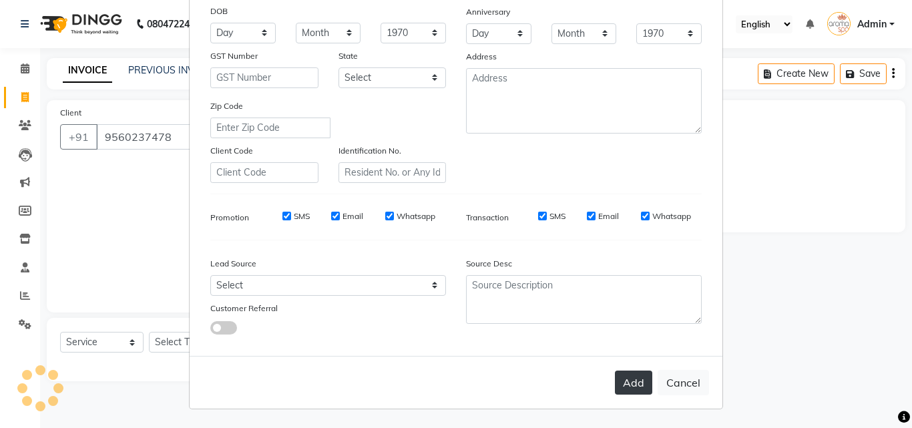
click at [622, 387] on button "Add" at bounding box center [633, 383] width 37 height 24
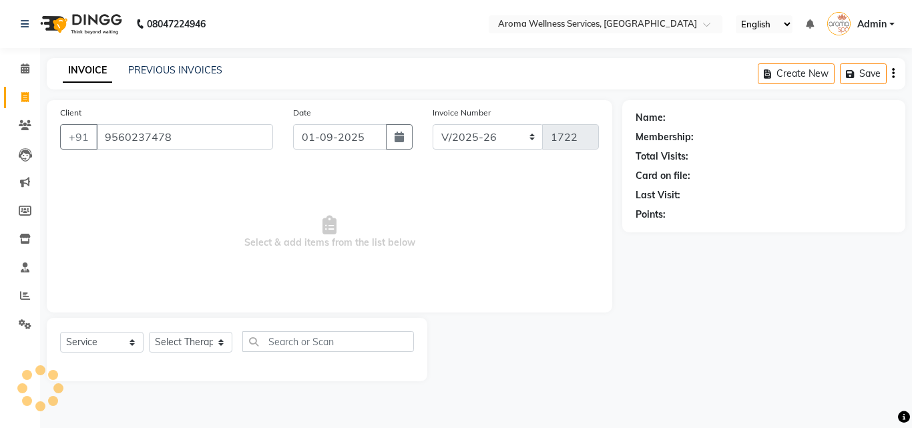
select select
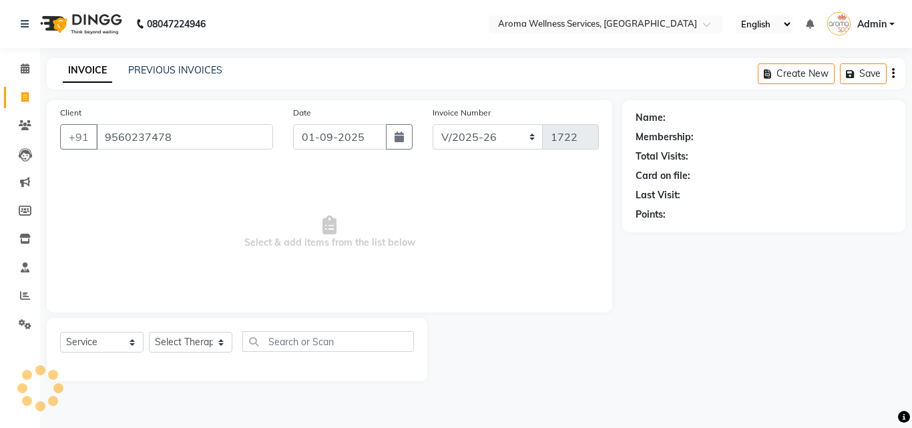
select select
checkbox input "false"
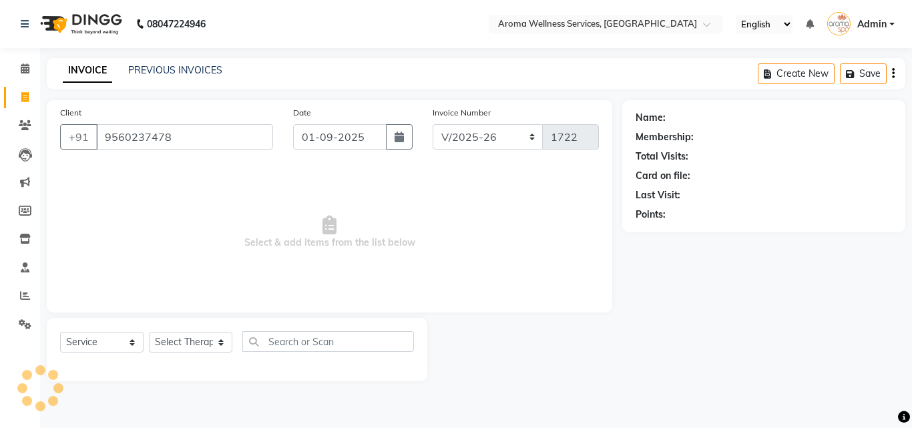
checkbox input "false"
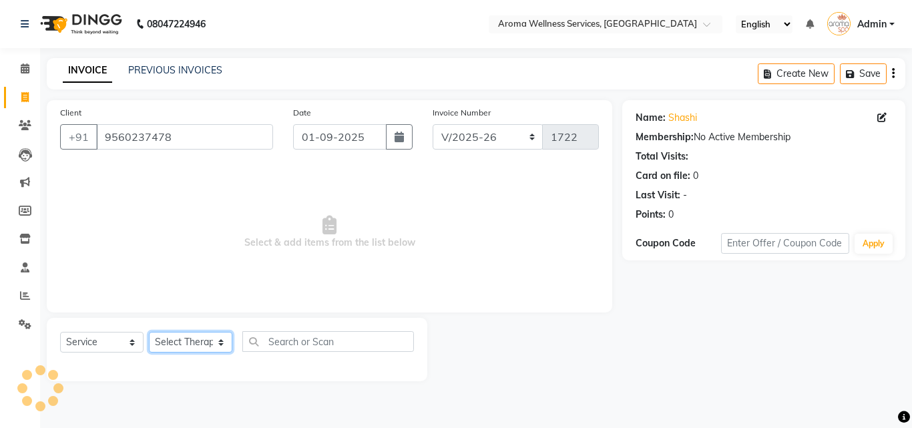
click at [222, 343] on select "Select Therapist [PERSON_NAME] Miss. Duhpuii [PERSON_NAME] Miss. [PERSON_NAME] …" at bounding box center [190, 342] width 83 height 21
select select "50770"
click at [149, 332] on select "Select Therapist [PERSON_NAME] Miss. Duhpuii [PERSON_NAME] Miss. [PERSON_NAME] …" at bounding box center [190, 342] width 83 height 21
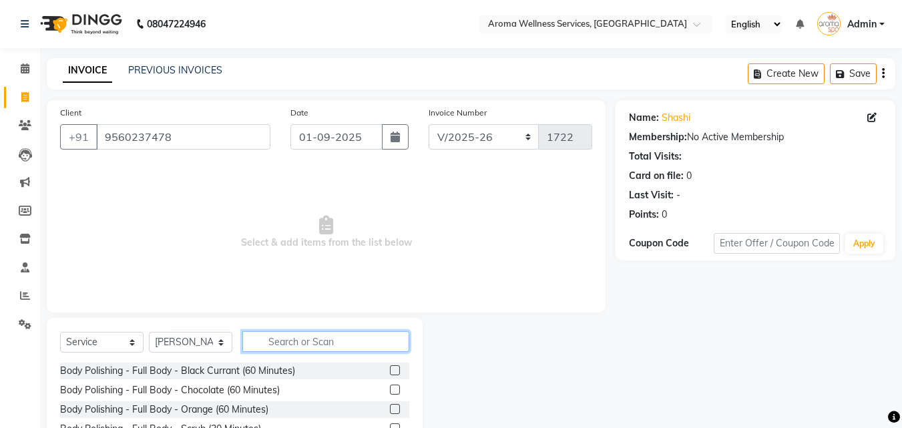
click at [290, 344] on input "text" at bounding box center [325, 341] width 167 height 21
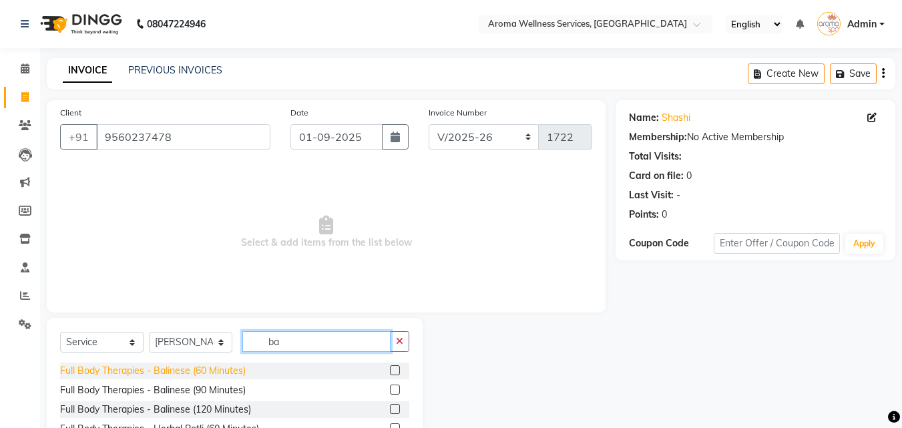
type input "ba"
click at [206, 365] on div "Full Body Therapies - Balinese (60 Minutes)" at bounding box center [153, 371] width 186 height 14
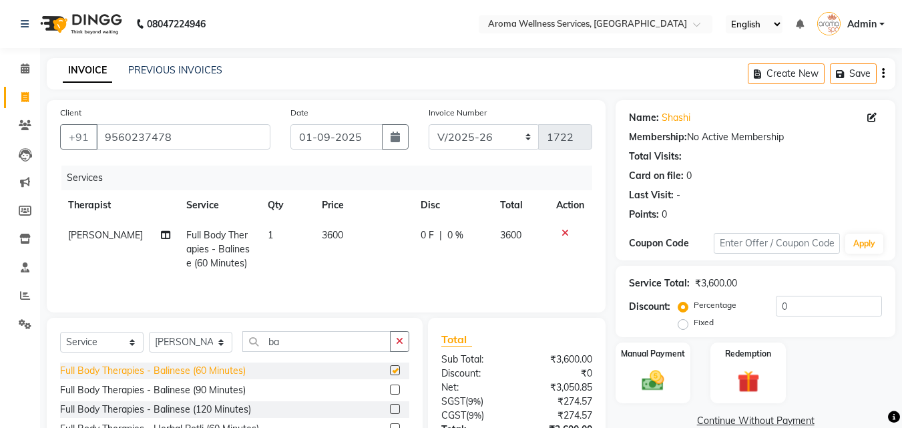
checkbox input "false"
click at [694, 325] on label "Fixed" at bounding box center [704, 322] width 20 height 12
click at [687, 325] on input "Fixed" at bounding box center [685, 322] width 9 height 9
radio input "true"
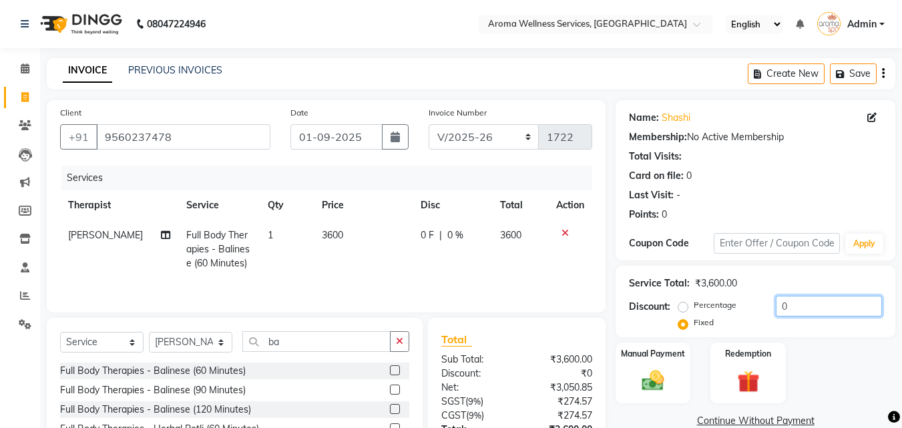
click at [778, 304] on input "0" at bounding box center [829, 306] width 106 height 21
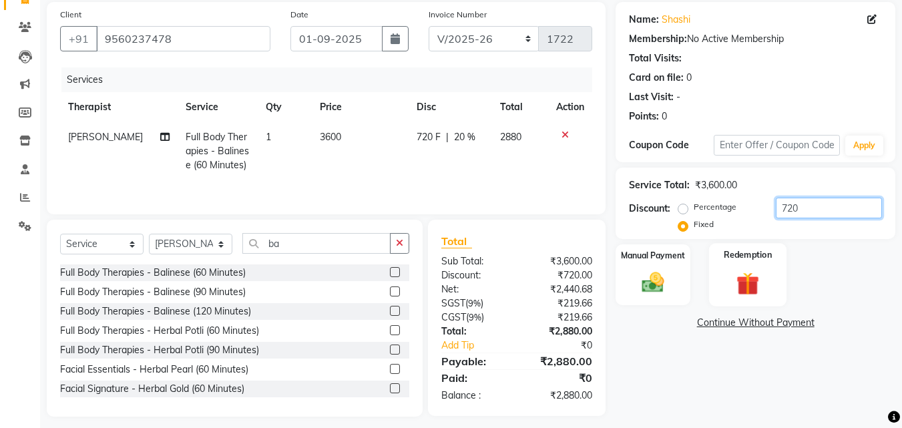
scroll to position [107, 0]
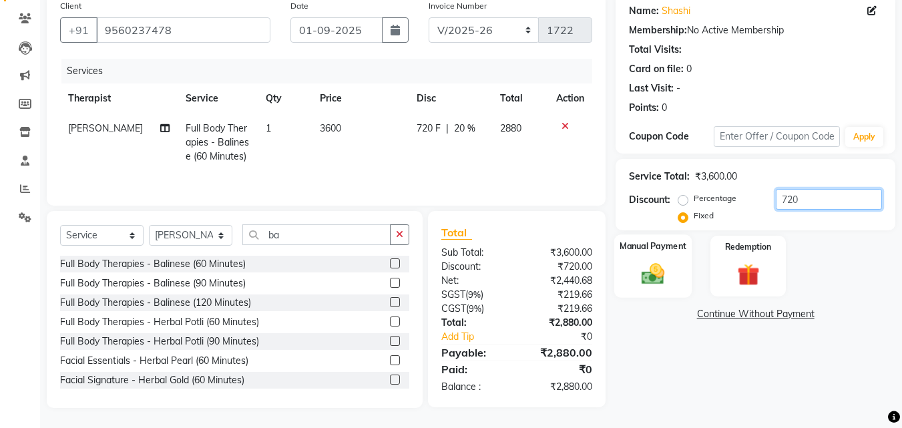
type input "720"
click at [657, 258] on div "Manual Payment" at bounding box center [653, 265] width 78 height 63
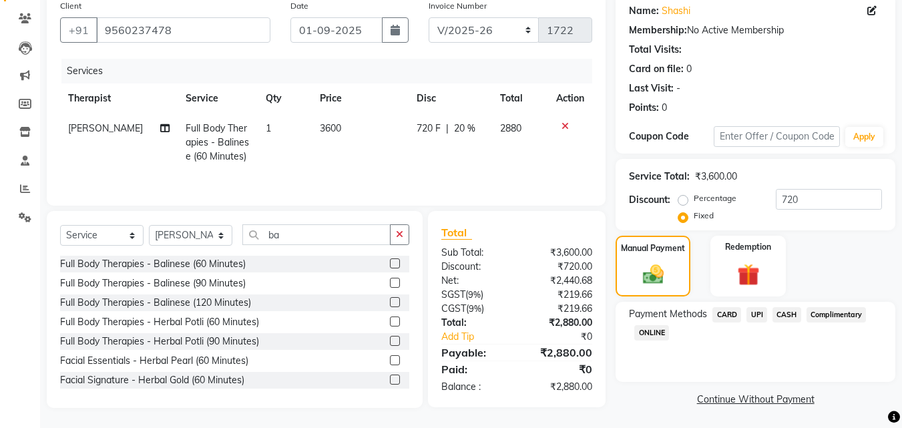
click at [762, 312] on span "UPI" at bounding box center [756, 314] width 21 height 15
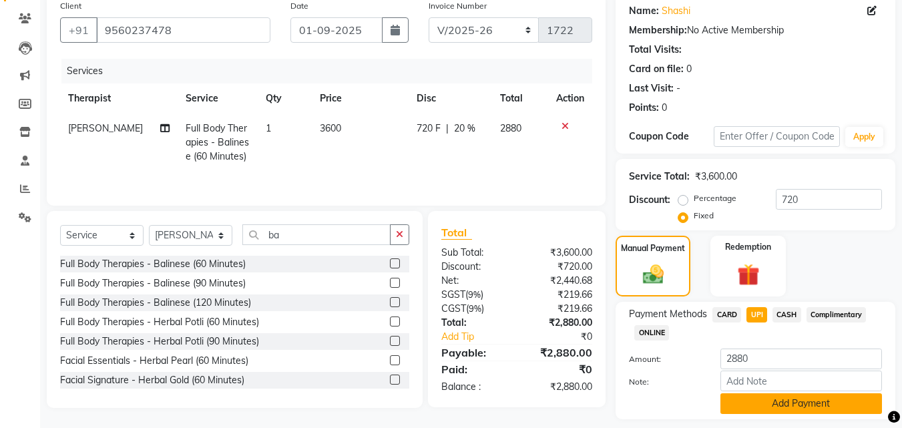
click at [795, 402] on button "Add Payment" at bounding box center [801, 403] width 162 height 21
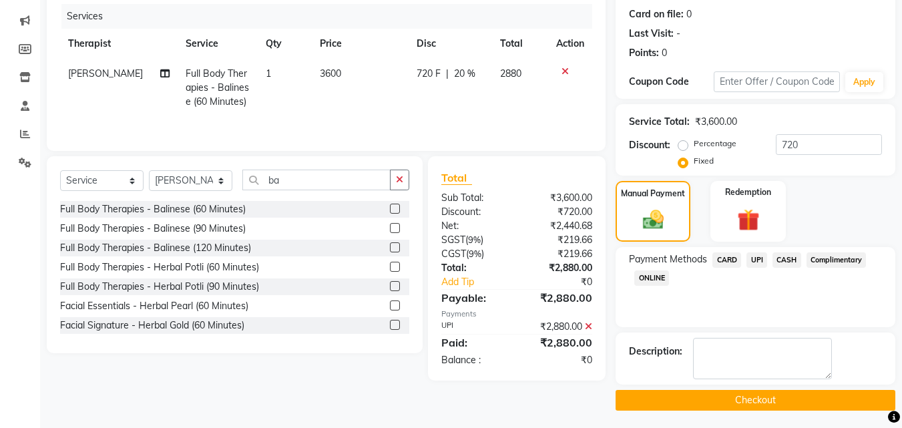
scroll to position [164, 0]
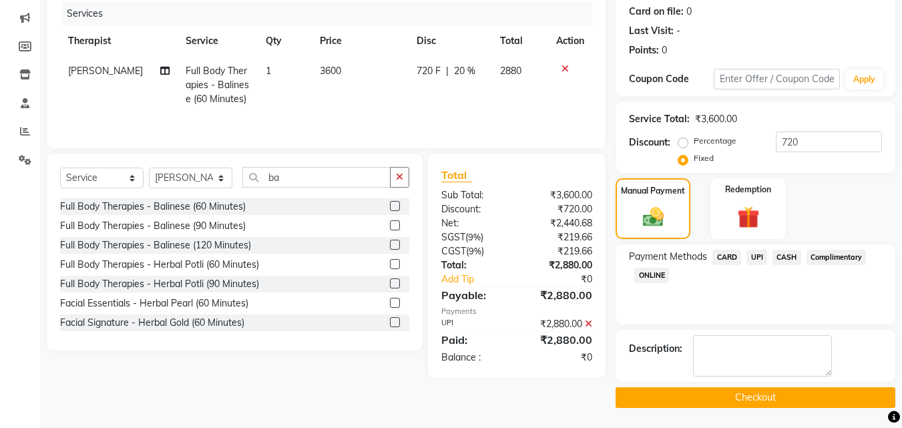
click at [801, 387] on button "Checkout" at bounding box center [756, 397] width 280 height 21
click at [775, 395] on button "Checkout" at bounding box center [756, 397] width 280 height 21
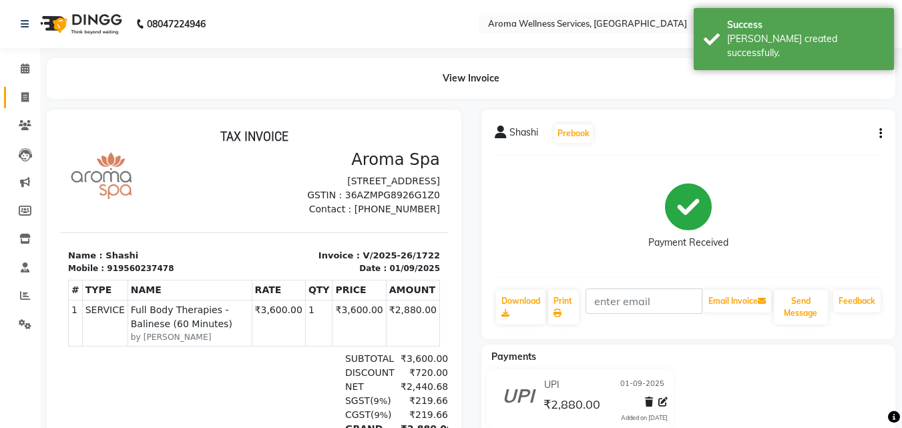
click at [21, 87] on link "Invoice" at bounding box center [20, 98] width 32 height 22
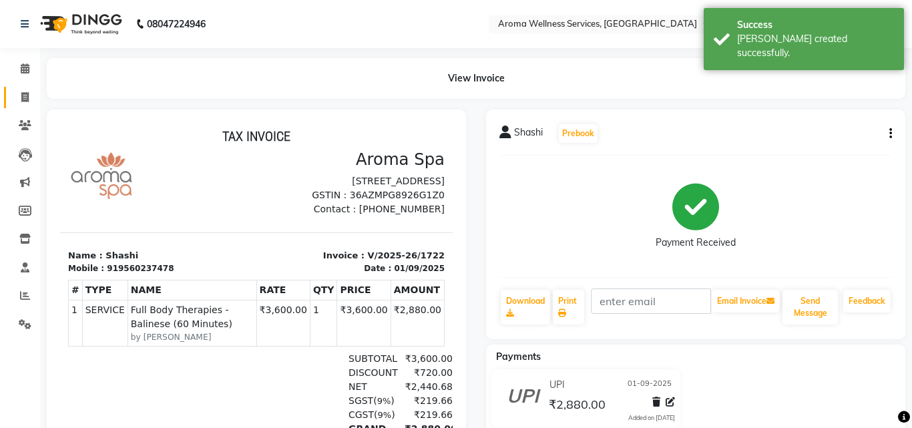
select select "6573"
select select "service"
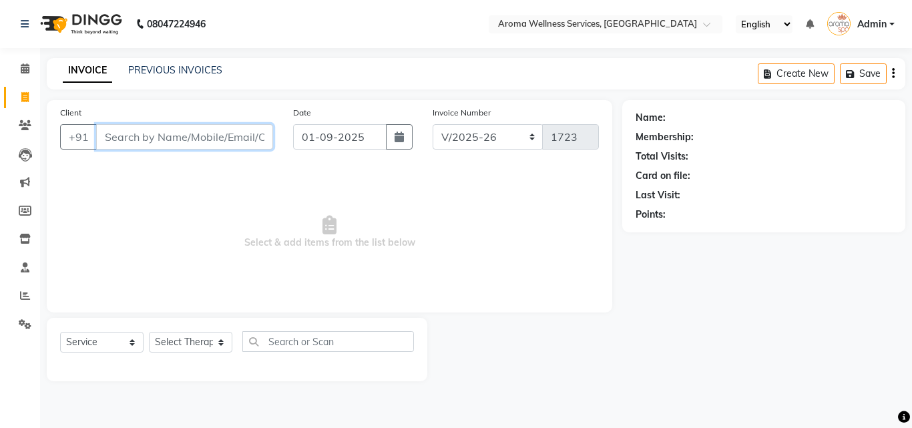
click at [194, 141] on input "Client" at bounding box center [184, 136] width 177 height 25
paste input "7702371631"
type input "7702371631"
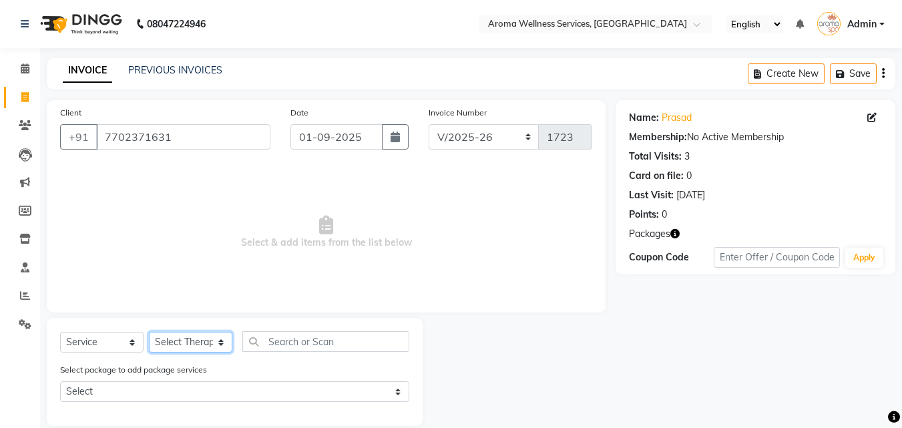
click at [222, 341] on select "Select Therapist [PERSON_NAME] Miss. Duhpuii [PERSON_NAME] Miss. [PERSON_NAME] …" at bounding box center [190, 342] width 83 height 21
select select "50767"
click at [149, 332] on select "Select Therapist [PERSON_NAME] Miss. Duhpuii [PERSON_NAME] Miss. [PERSON_NAME] …" at bounding box center [190, 342] width 83 height 21
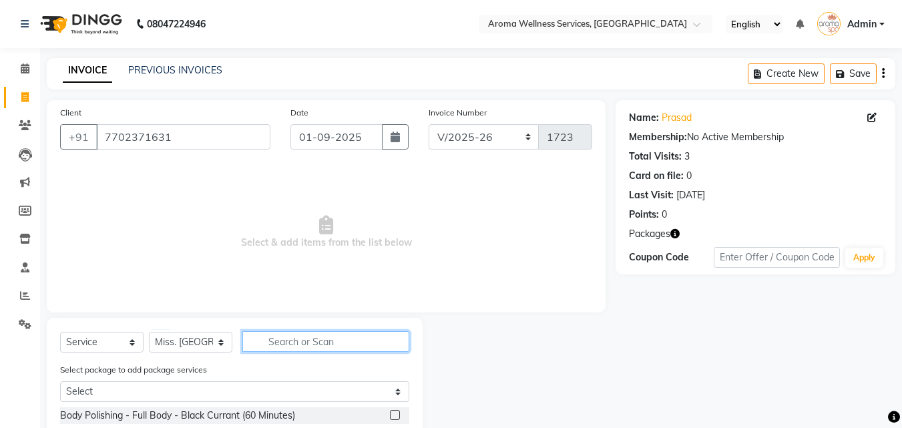
click at [294, 349] on input "text" at bounding box center [325, 341] width 167 height 21
type input "ba"
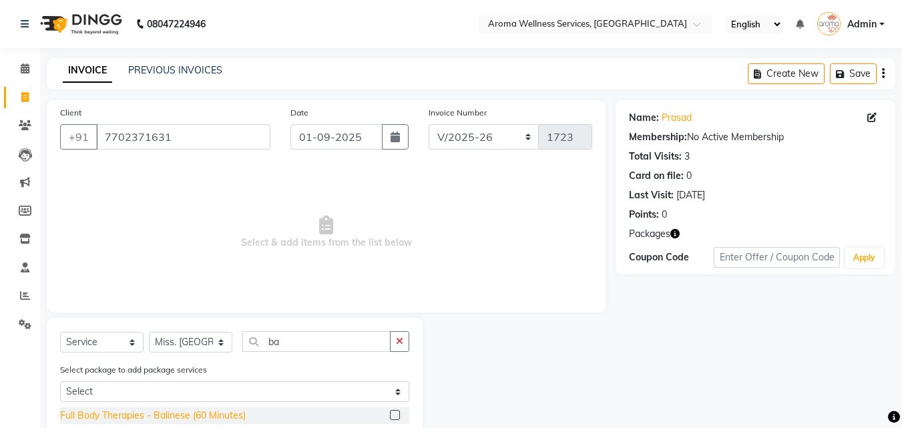
click at [238, 409] on div "Full Body Therapies - Balinese (60 Minutes)" at bounding box center [153, 416] width 186 height 14
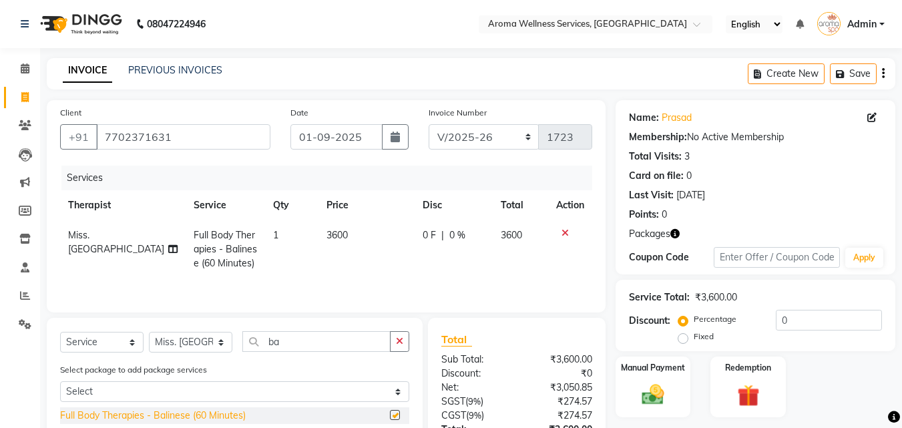
checkbox input "false"
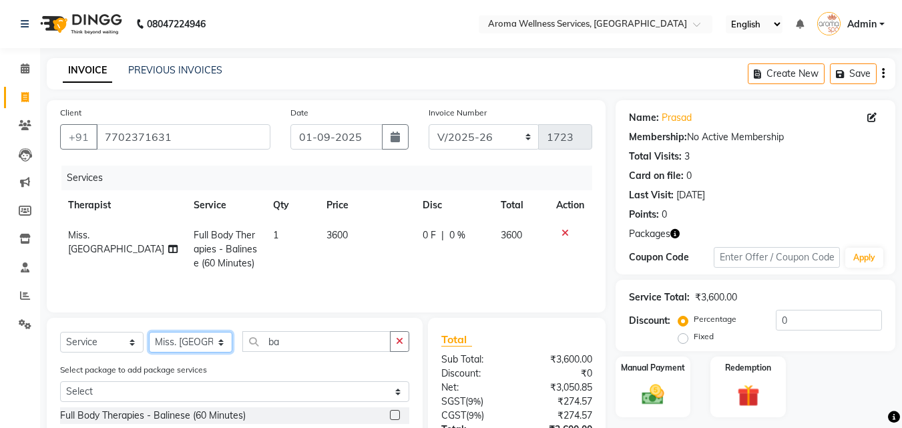
click at [223, 342] on select "Select Therapist [PERSON_NAME] Miss. Duhpuii [PERSON_NAME] Miss. [PERSON_NAME] …" at bounding box center [190, 342] width 83 height 21
select select "50768"
click at [149, 332] on select "Select Therapist [PERSON_NAME] Miss. Duhpuii [PERSON_NAME] Miss. [PERSON_NAME] …" at bounding box center [190, 342] width 83 height 21
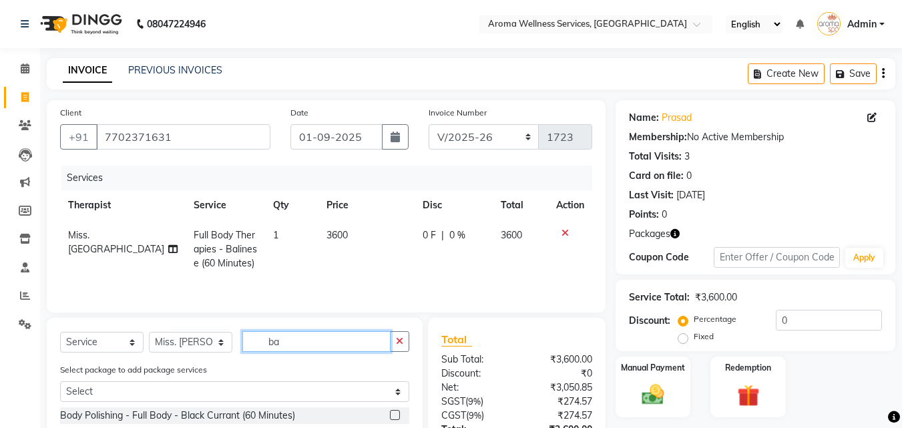
click at [292, 343] on input "ba" at bounding box center [316, 341] width 148 height 21
type input "[MEDICAL_DATA]"
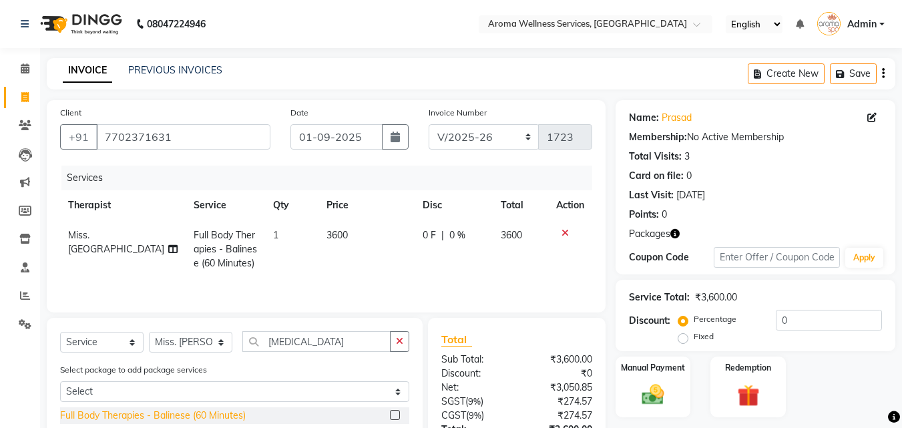
click at [234, 409] on div "Full Body Therapies - Balinese (60 Minutes)" at bounding box center [153, 416] width 186 height 14
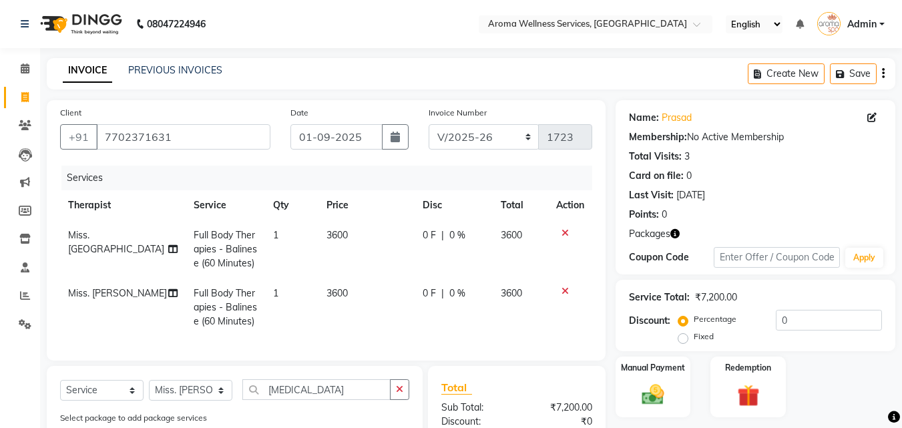
checkbox input "false"
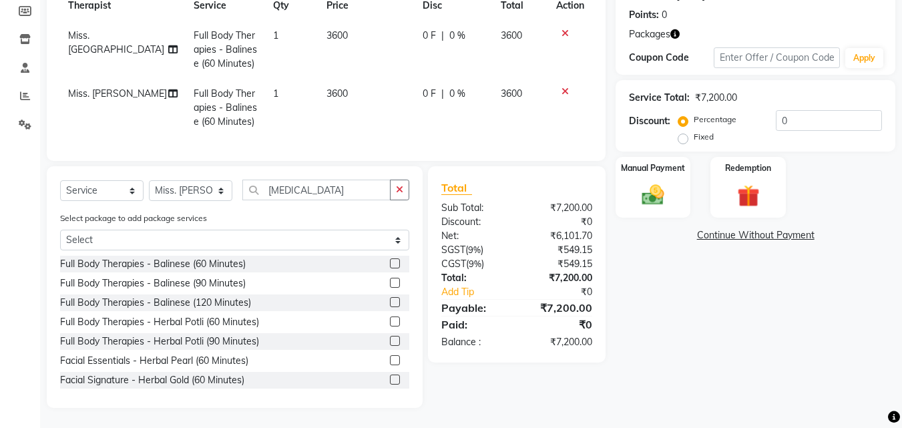
scroll to position [210, 0]
click at [753, 187] on img at bounding box center [747, 196] width 37 height 29
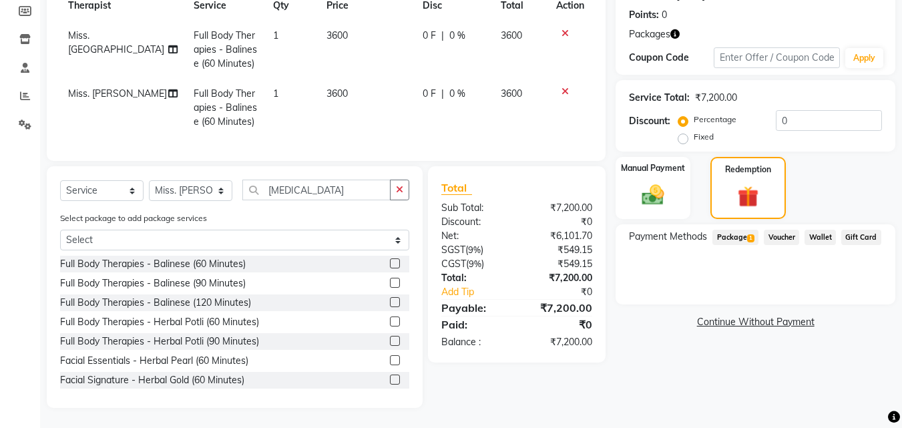
click at [757, 231] on span "Package 1" at bounding box center [735, 237] width 46 height 15
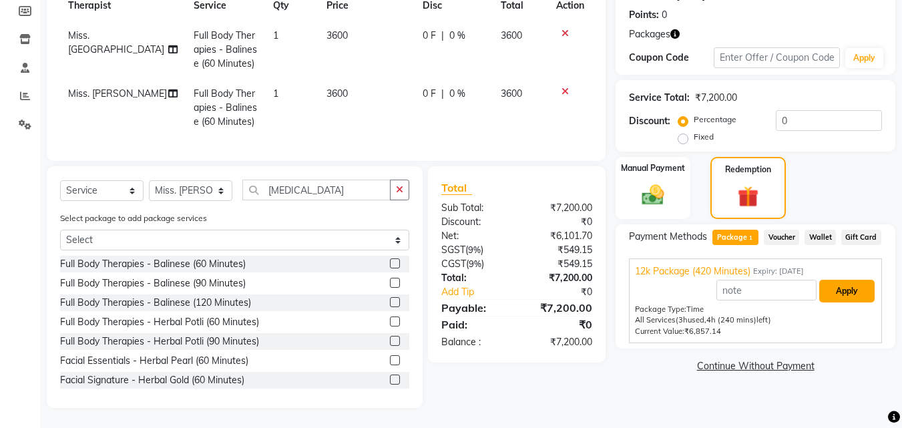
click at [854, 284] on button "Apply" at bounding box center [846, 291] width 55 height 23
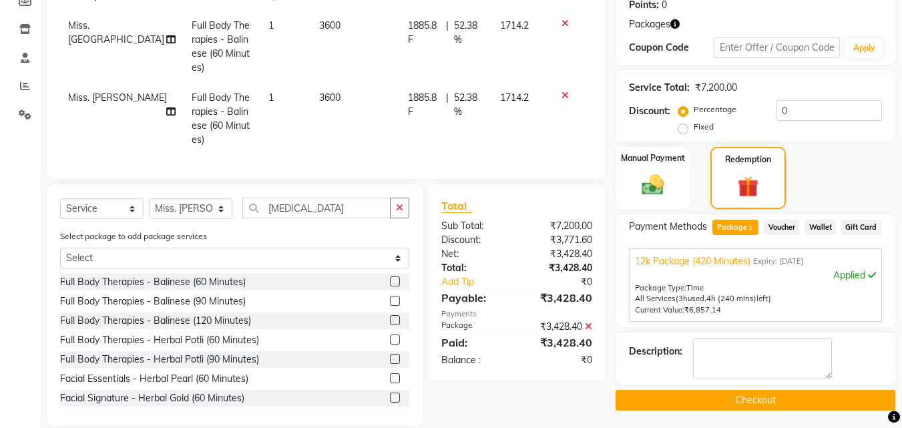
click at [803, 401] on button "Checkout" at bounding box center [756, 400] width 280 height 21
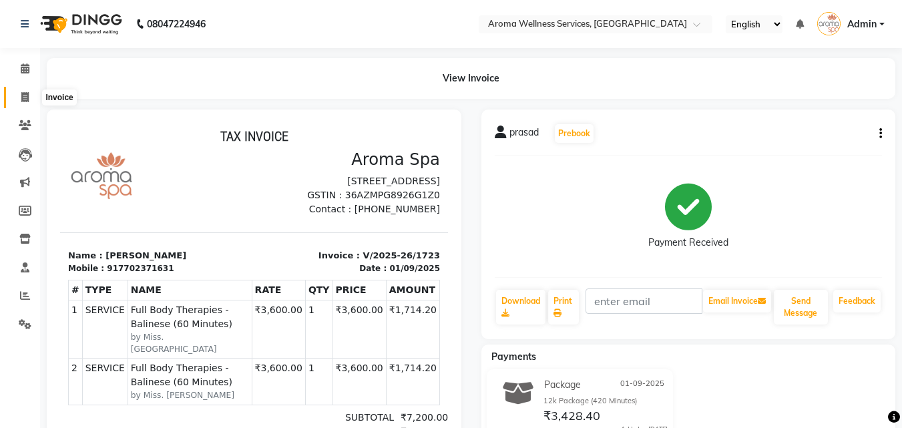
click at [25, 95] on icon at bounding box center [24, 97] width 7 height 10
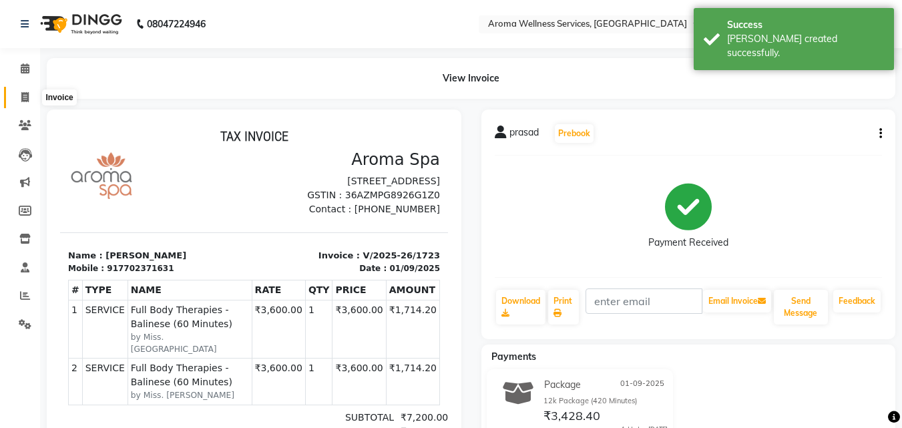
select select "6573"
select select "service"
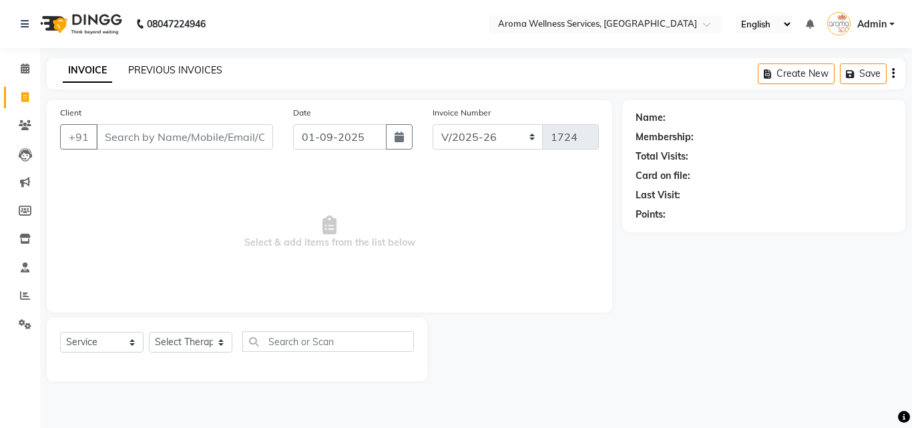
click at [171, 66] on link "PREVIOUS INVOICES" at bounding box center [175, 70] width 94 height 12
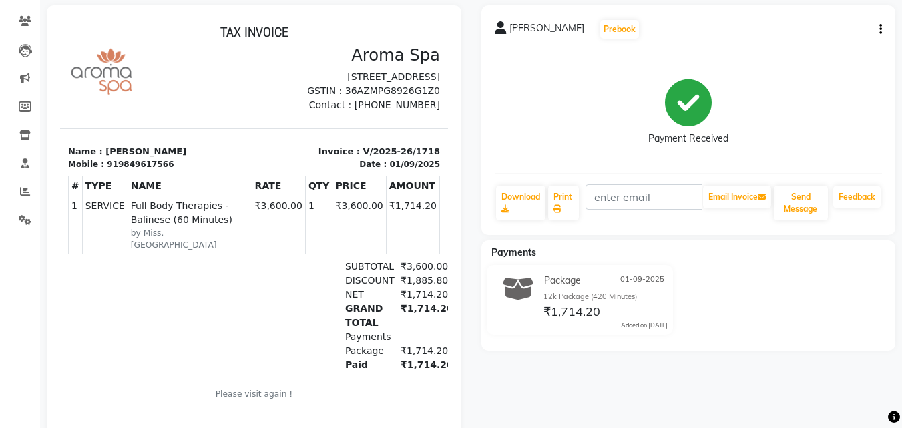
scroll to position [81, 0]
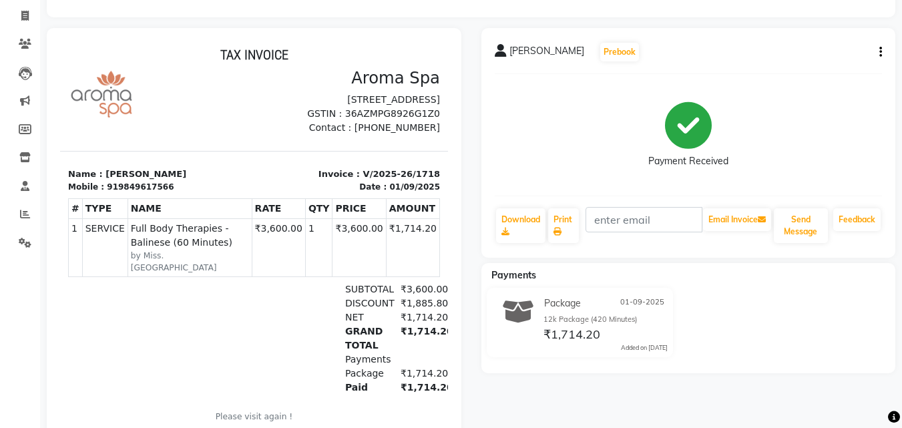
click at [880, 52] on icon "button" at bounding box center [880, 52] width 3 height 1
click at [801, 21] on div "Cancel Invoice" at bounding box center [813, 27] width 91 height 17
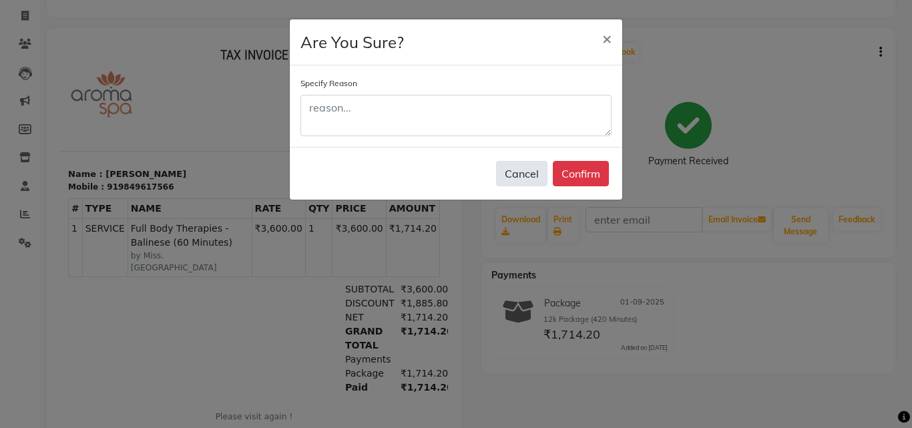
click at [535, 176] on button "Cancel" at bounding box center [521, 173] width 51 height 25
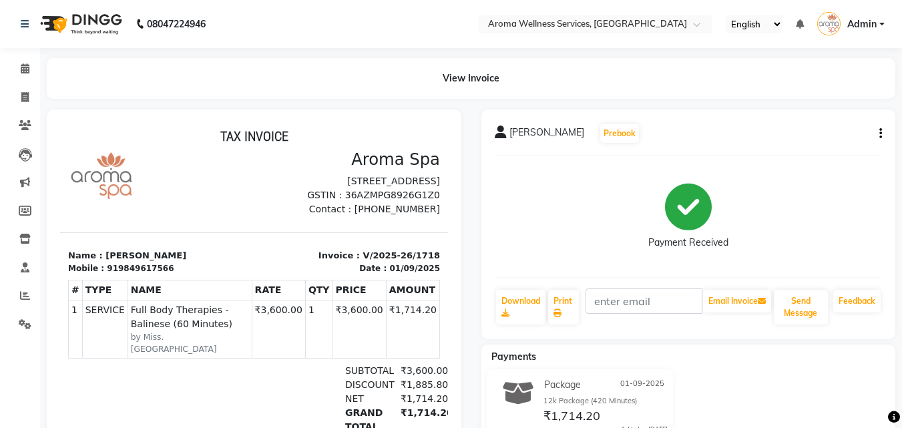
click at [881, 134] on icon "button" at bounding box center [880, 134] width 3 height 1
click at [810, 106] on div "Cancel Invoice" at bounding box center [813, 108] width 91 height 17
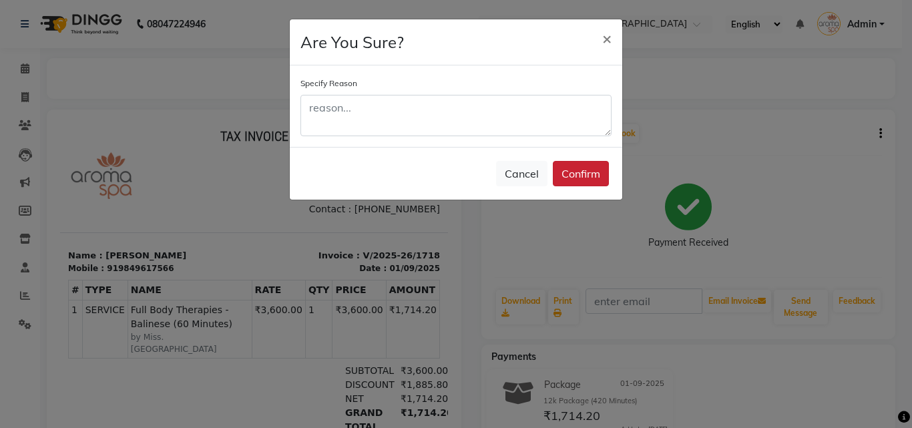
click at [574, 178] on button "Confirm" at bounding box center [581, 173] width 56 height 25
